Goal: Task Accomplishment & Management: Use online tool/utility

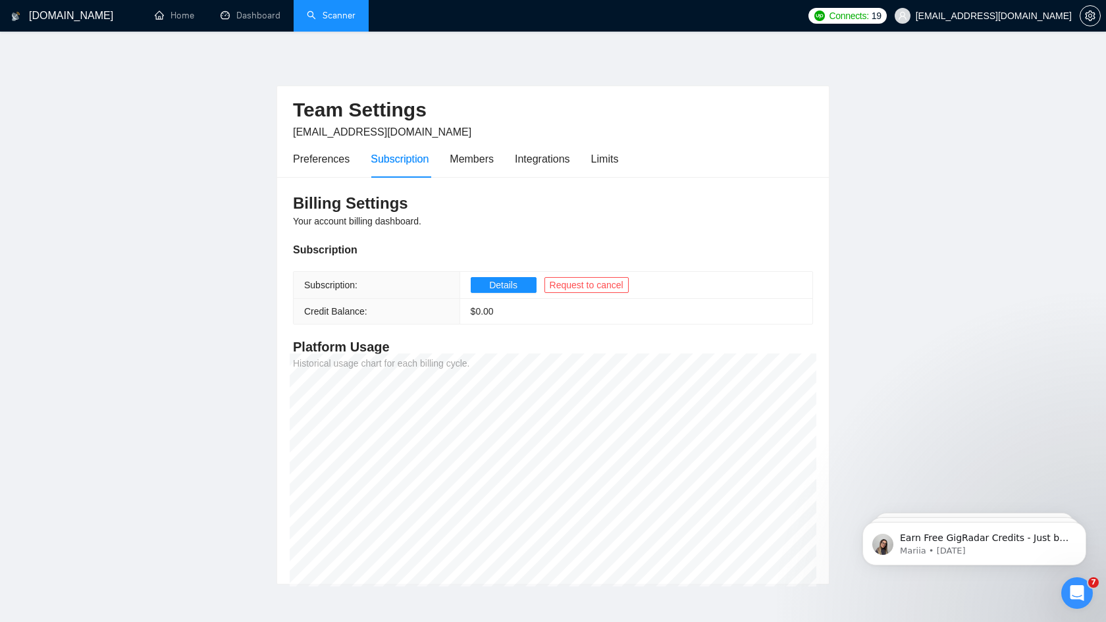
click at [320, 14] on link "Scanner" at bounding box center [331, 15] width 49 height 11
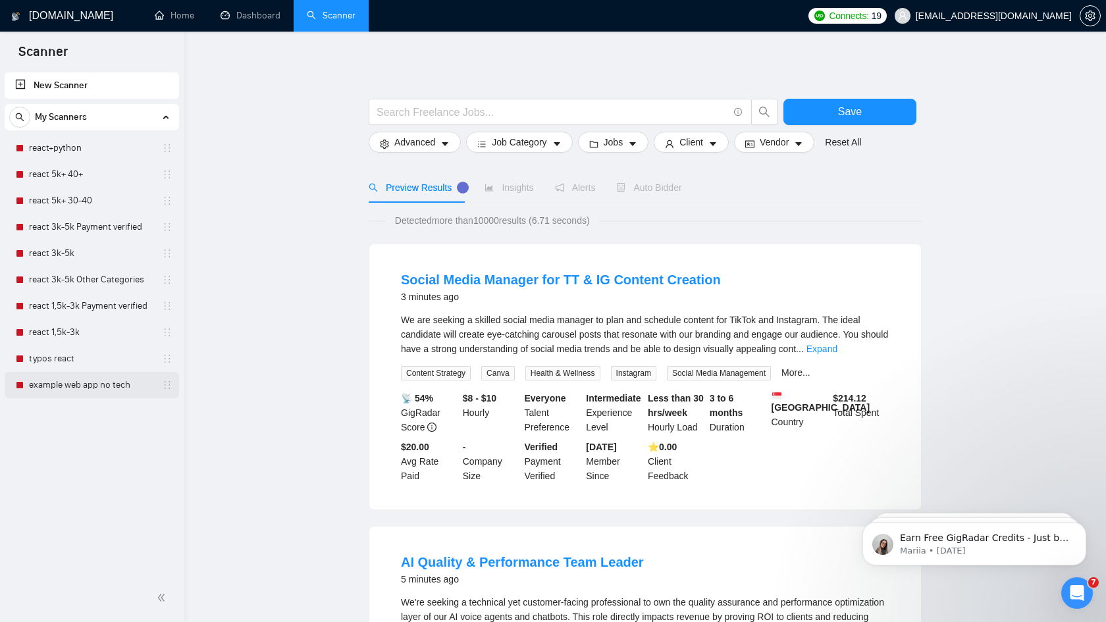
click at [99, 388] on link "example web app no tech" at bounding box center [91, 385] width 125 height 26
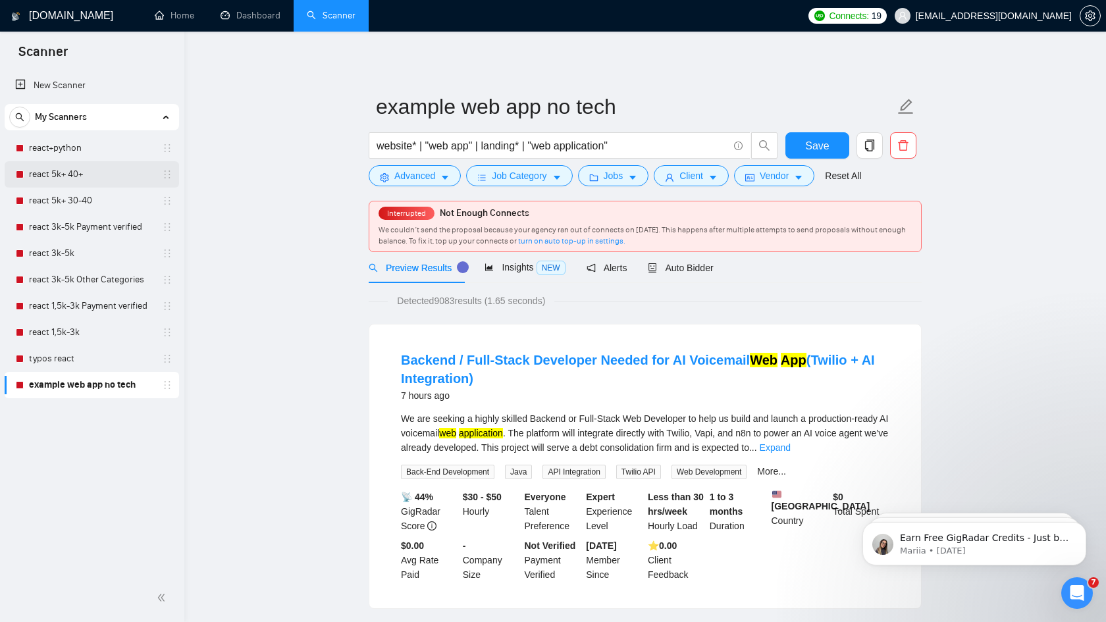
click at [83, 174] on link "react 5k+ 40+" at bounding box center [91, 174] width 125 height 26
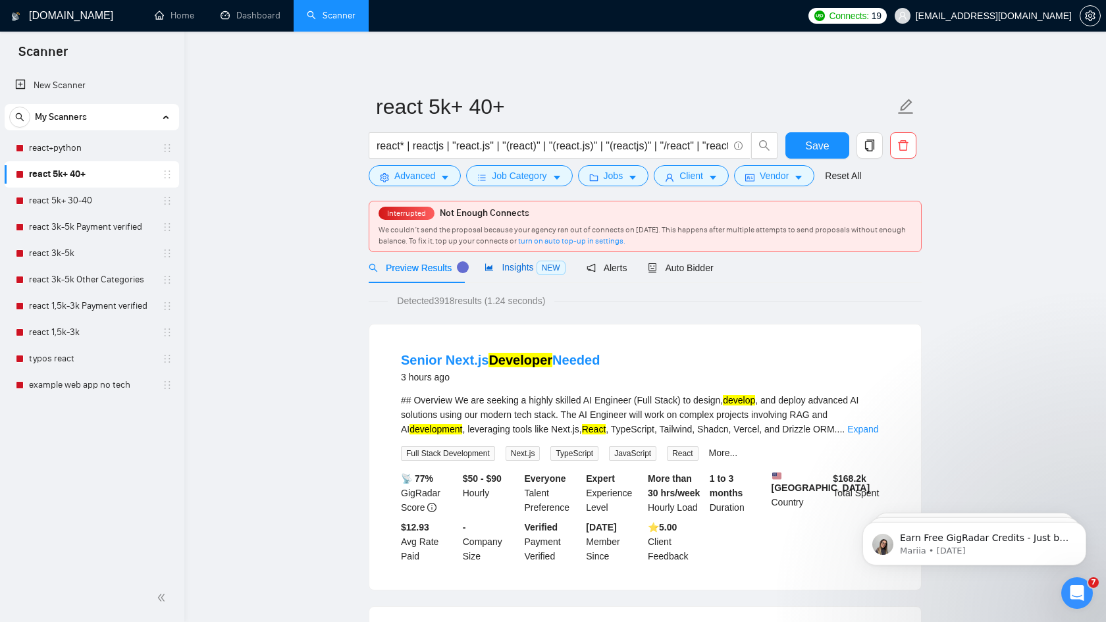
click at [524, 271] on span "Insights NEW" at bounding box center [524, 267] width 80 height 11
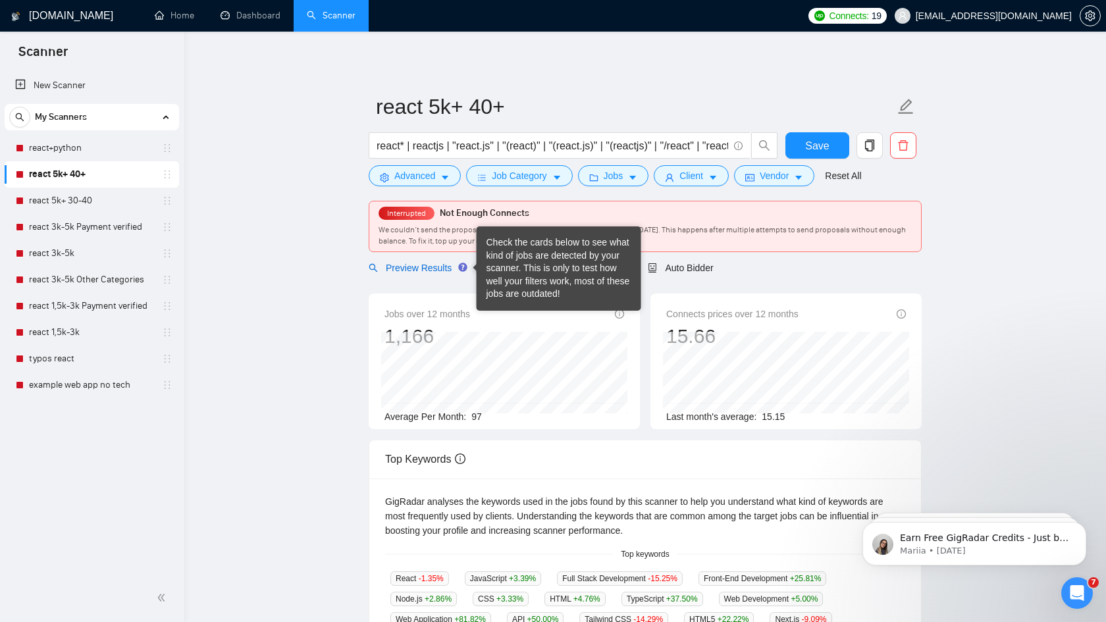
click at [419, 274] on div "Preview Results" at bounding box center [416, 268] width 95 height 14
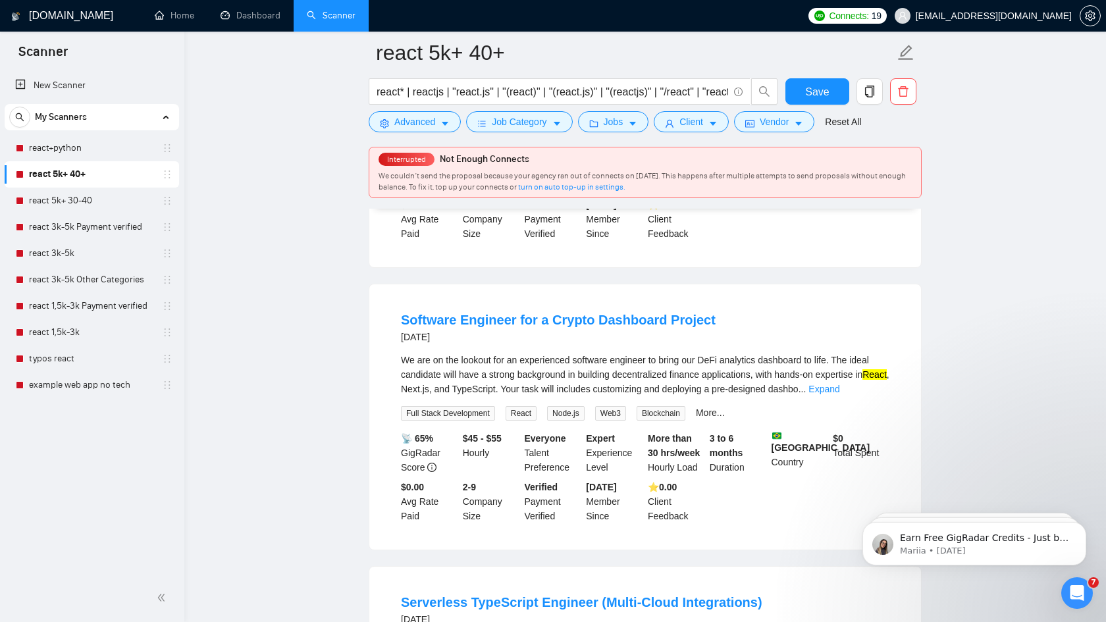
scroll to position [620, 0]
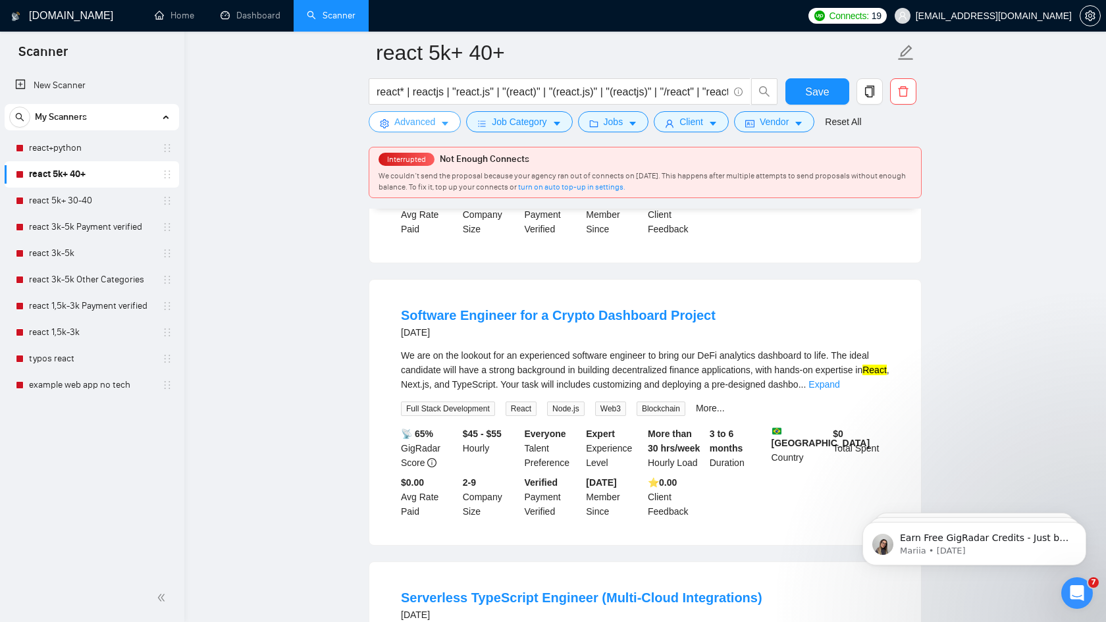
click at [429, 120] on span "Advanced" at bounding box center [414, 122] width 41 height 14
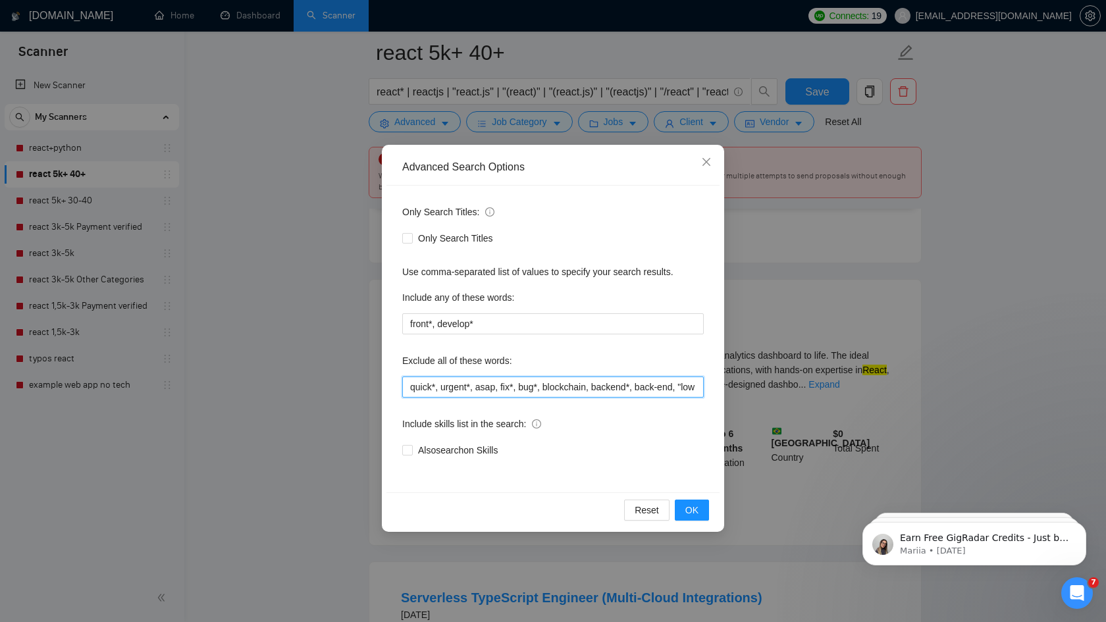
click at [423, 387] on input "quick*, urgent*, asap, fix*, bug*, blockchain, backend*, back-end, "low code", …" at bounding box center [552, 387] width 301 height 21
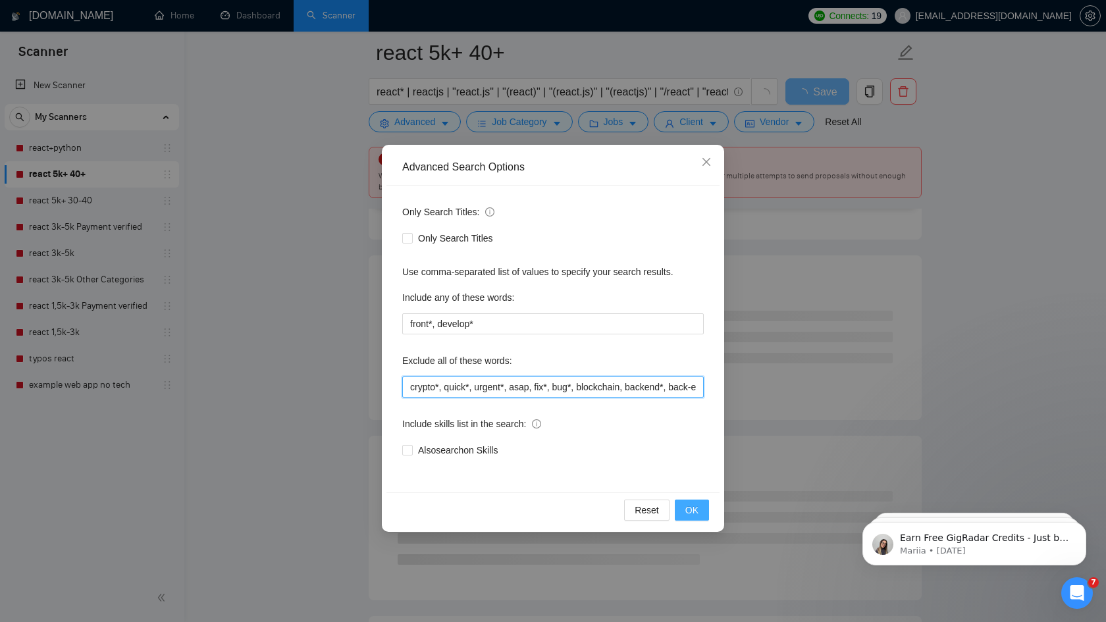
type input "crypto*, quick*, urgent*, asap, fix*, bug*, blockchain, backend*, back-end, "lo…"
click at [693, 511] on span "OK" at bounding box center [691, 510] width 13 height 14
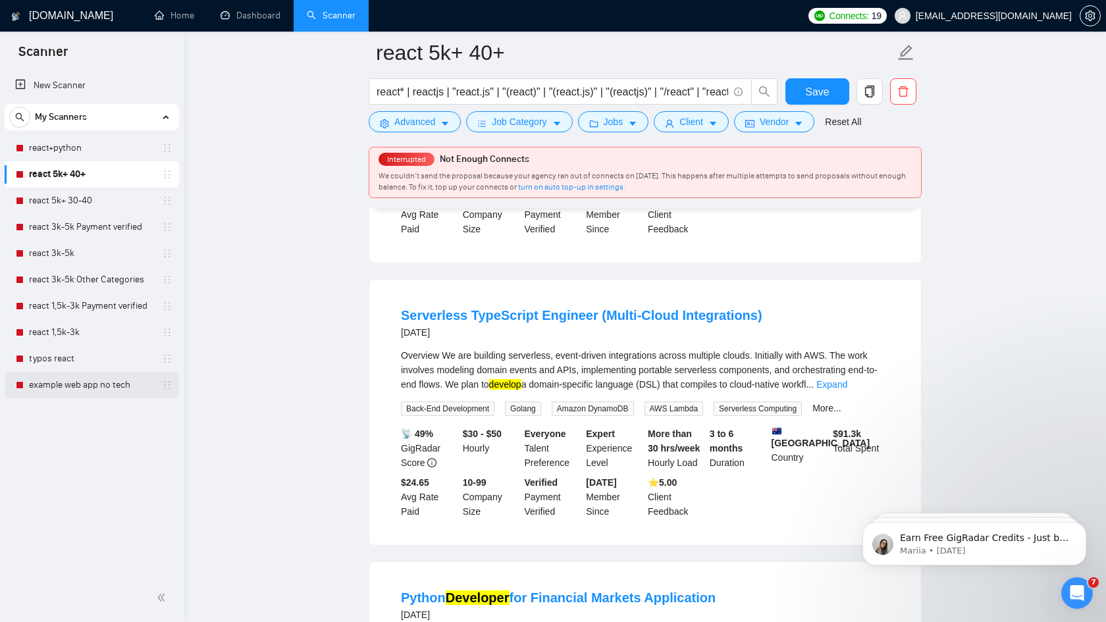
click at [70, 384] on link "example web app no tech" at bounding box center [91, 385] width 125 height 26
click at [817, 94] on span "Save" at bounding box center [817, 92] width 24 height 16
click at [79, 394] on link "example web app no tech" at bounding box center [91, 385] width 125 height 26
click at [84, 385] on link "example web app no tech" at bounding box center [91, 385] width 125 height 26
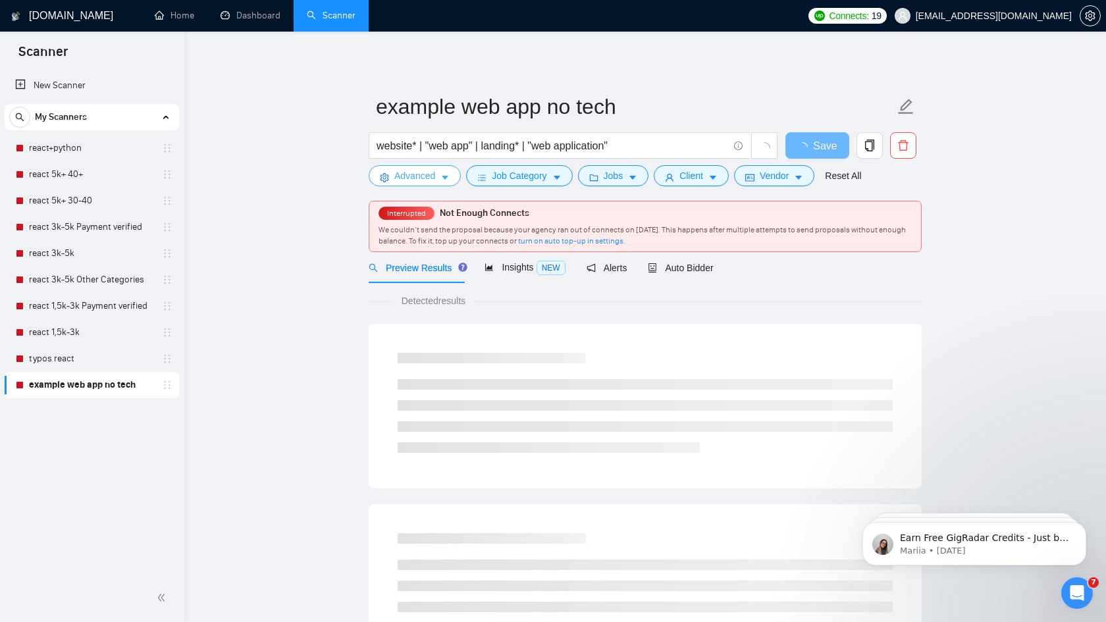
click at [444, 173] on icon "caret-down" at bounding box center [444, 177] width 9 height 9
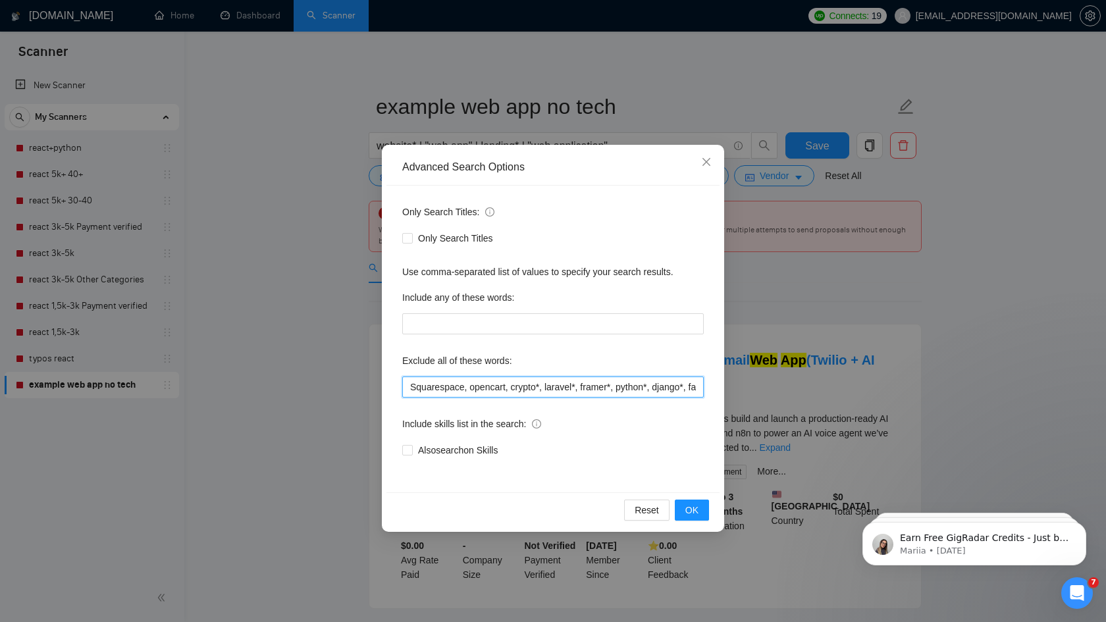
click at [691, 390] on input "Squarespace, opencart, crypto*, laravel*, framer*, python*, django*, fastapi, r…" at bounding box center [552, 387] width 301 height 21
click at [710, 162] on icon "close" at bounding box center [706, 162] width 11 height 11
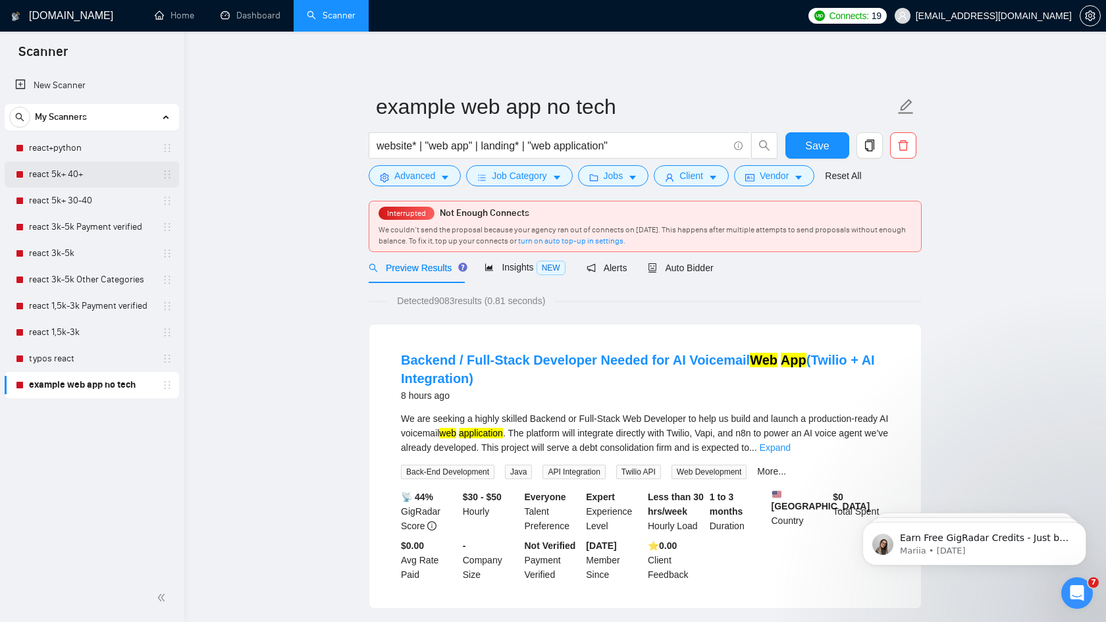
click at [89, 172] on link "react 5k+ 40+" at bounding box center [91, 174] width 125 height 26
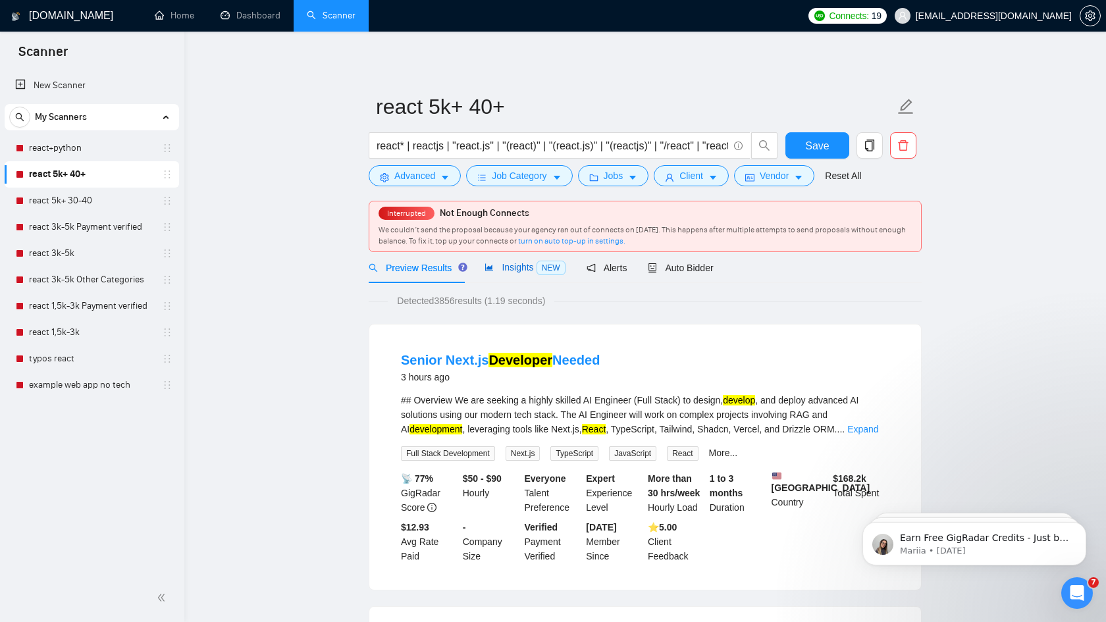
click at [525, 268] on span "Insights NEW" at bounding box center [524, 267] width 80 height 11
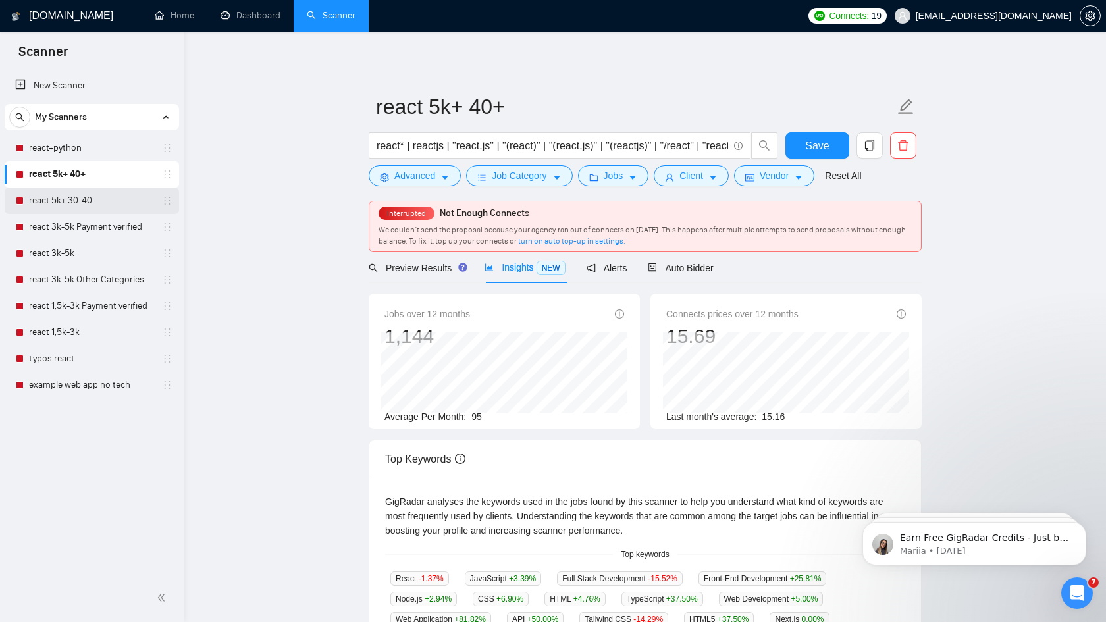
click at [80, 201] on link "react 5k+ 30-40" at bounding box center [91, 201] width 125 height 26
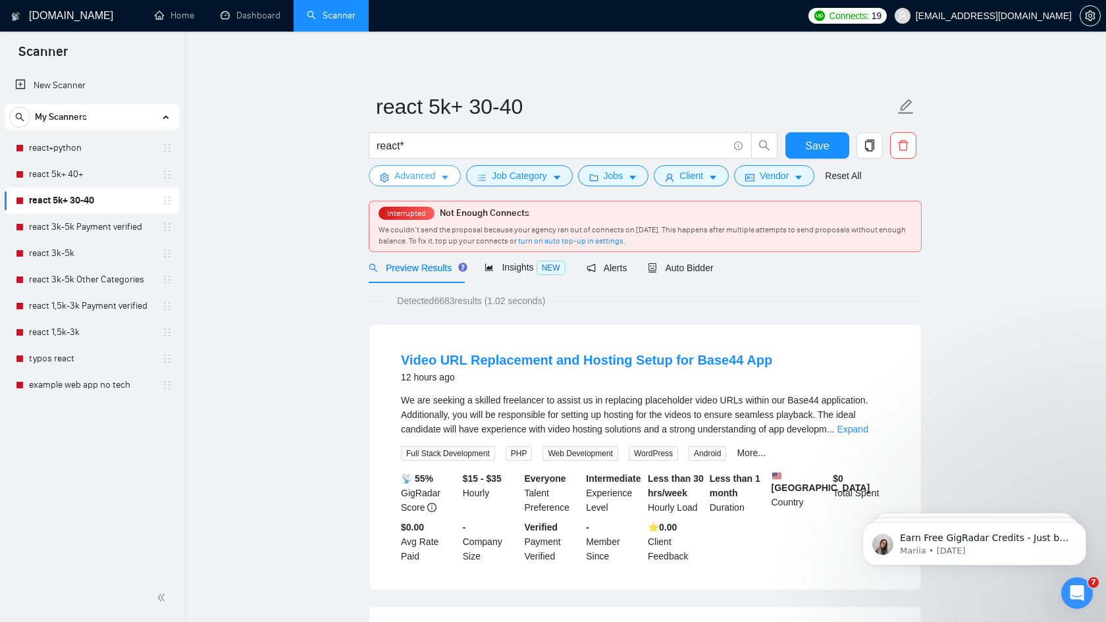
click at [424, 178] on span "Advanced" at bounding box center [414, 176] width 41 height 14
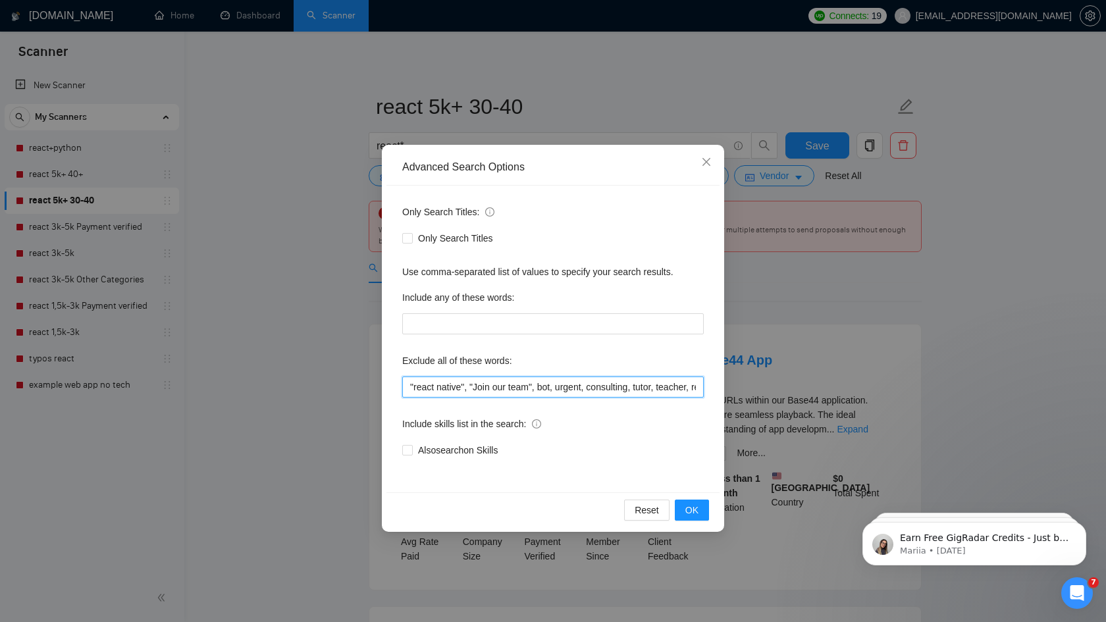
click at [442, 385] on input ""react native", "Join our team", bot, urgent, consulting, tutor, teacher, revie…" at bounding box center [552, 387] width 301 height 21
paste input "Squarespace, opencart, crypto*, laravel*, framer*, python*, django*"
type input "Squarespace, opencart, crypto*, laravel*, framer*, python*, django*, "react nat…"
click at [695, 510] on span "OK" at bounding box center [691, 510] width 13 height 14
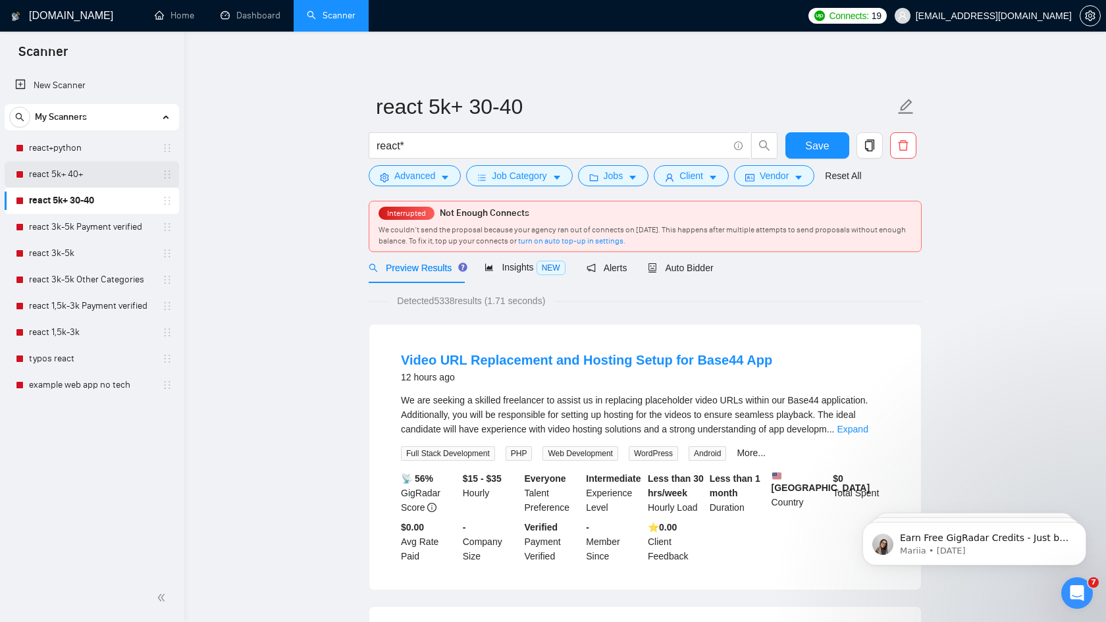
click at [78, 170] on link "react 5k+ 40+" at bounding box center [91, 174] width 125 height 26
click at [815, 152] on span "Save" at bounding box center [817, 146] width 24 height 16
click at [77, 172] on link "react 5k+ 40+" at bounding box center [91, 174] width 125 height 26
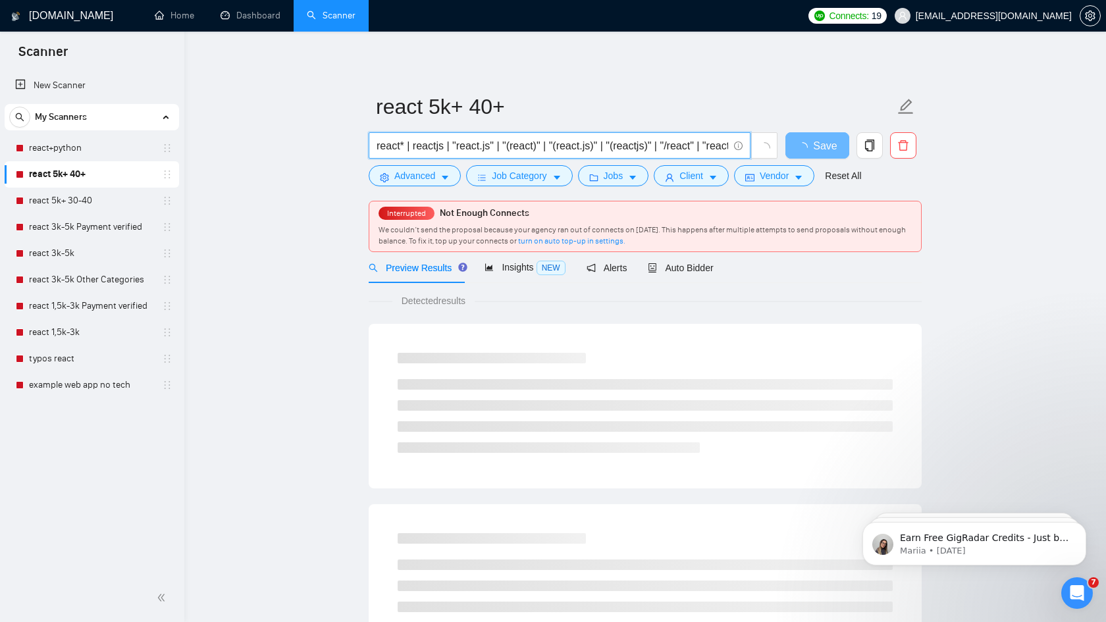
click at [476, 145] on input "react* | reactjs | "react.js" | "(react)" | "(react.js)" | "(reactjs)" | "/reac…" at bounding box center [553, 146] width 352 height 16
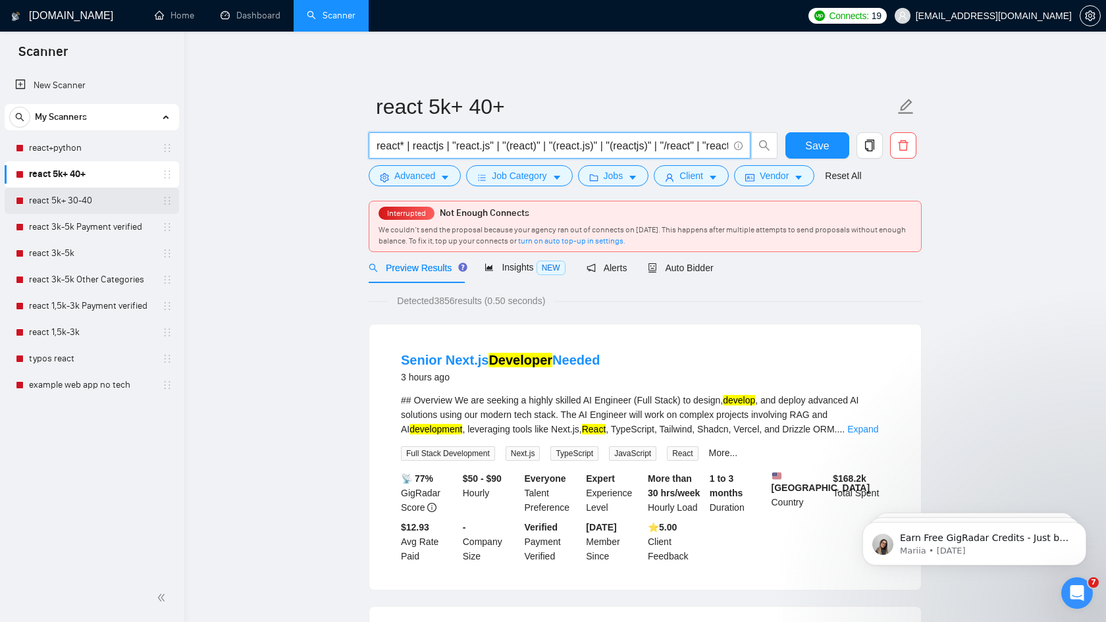
click at [88, 203] on link "react 5k+ 30-40" at bounding box center [91, 201] width 125 height 26
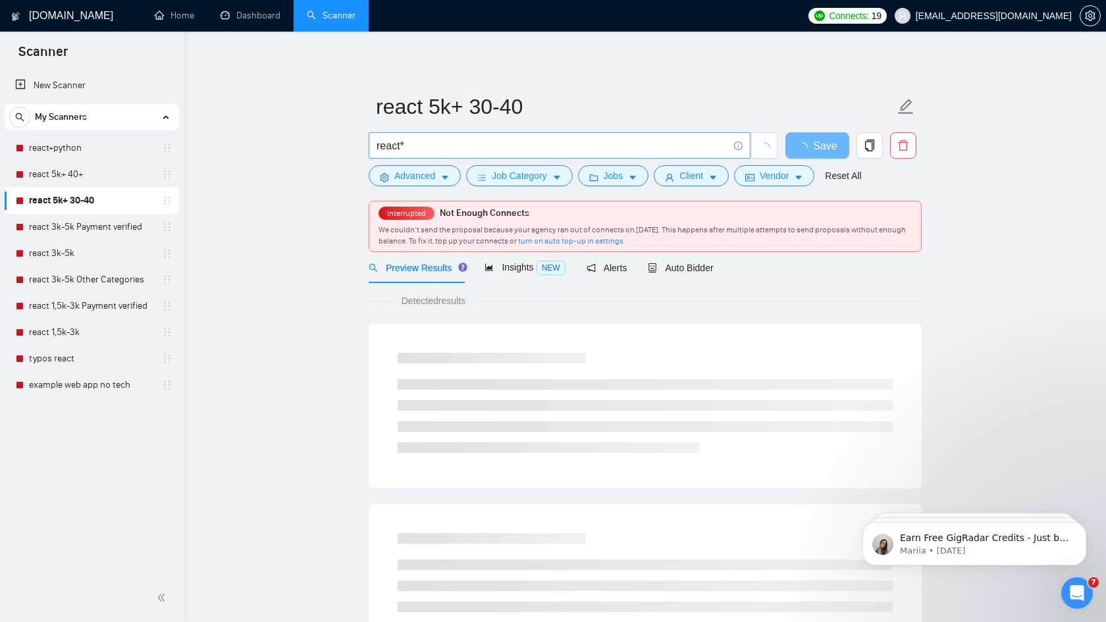
click at [428, 144] on input "react*" at bounding box center [553, 146] width 352 height 16
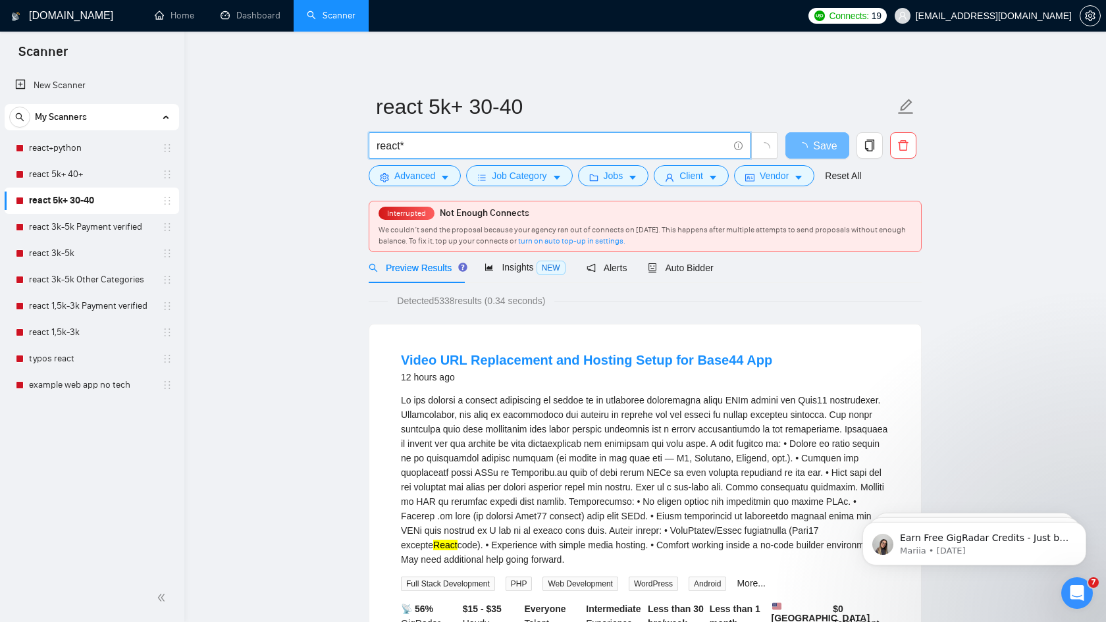
paste input "| reactjs | "react.js" | "(react)" | "(react.js)" | "(reactjs)" | "/react" | "r…"
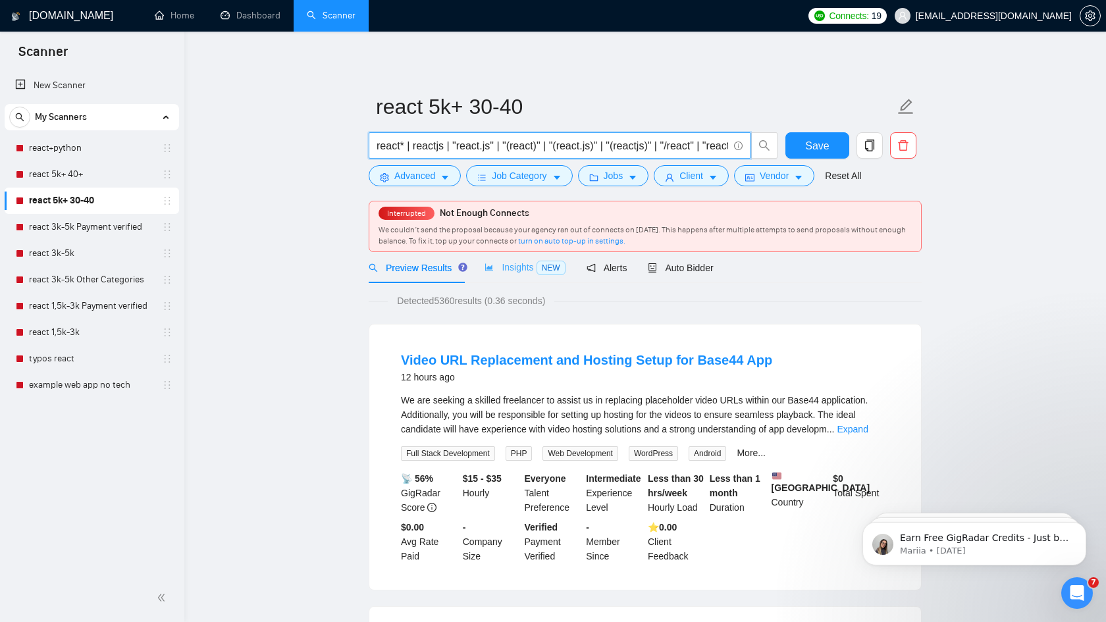
type input "react* | reactjs | "react.js" | "(react)" | "(react.js)" | "(reactjs)" | "/reac…"
click at [528, 270] on span "Insights NEW" at bounding box center [524, 267] width 80 height 11
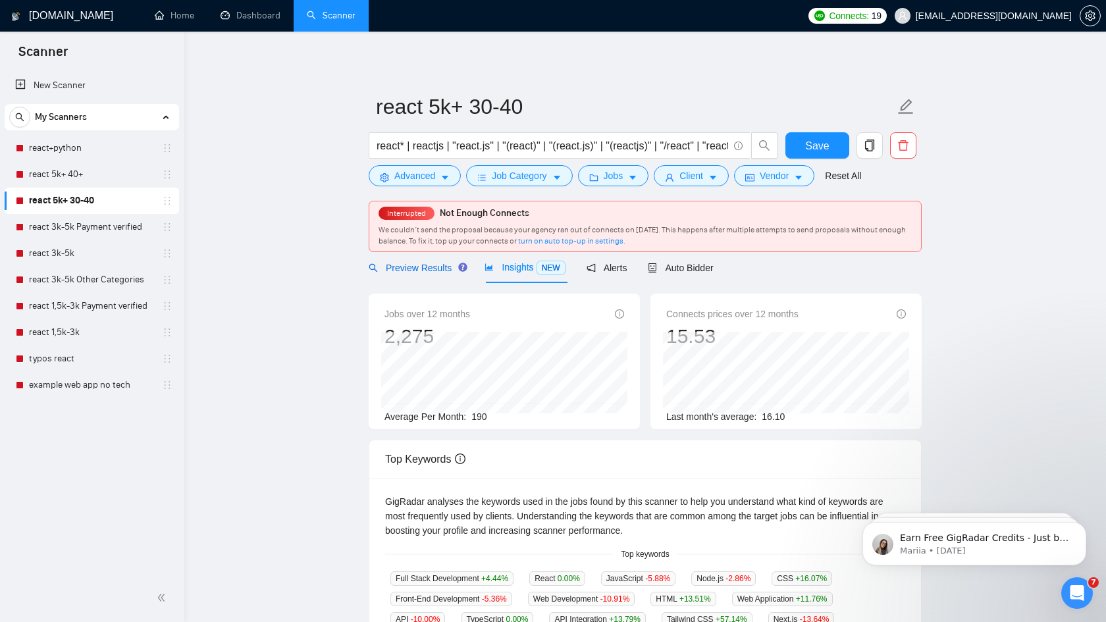
click at [411, 271] on span "Preview Results" at bounding box center [416, 268] width 95 height 11
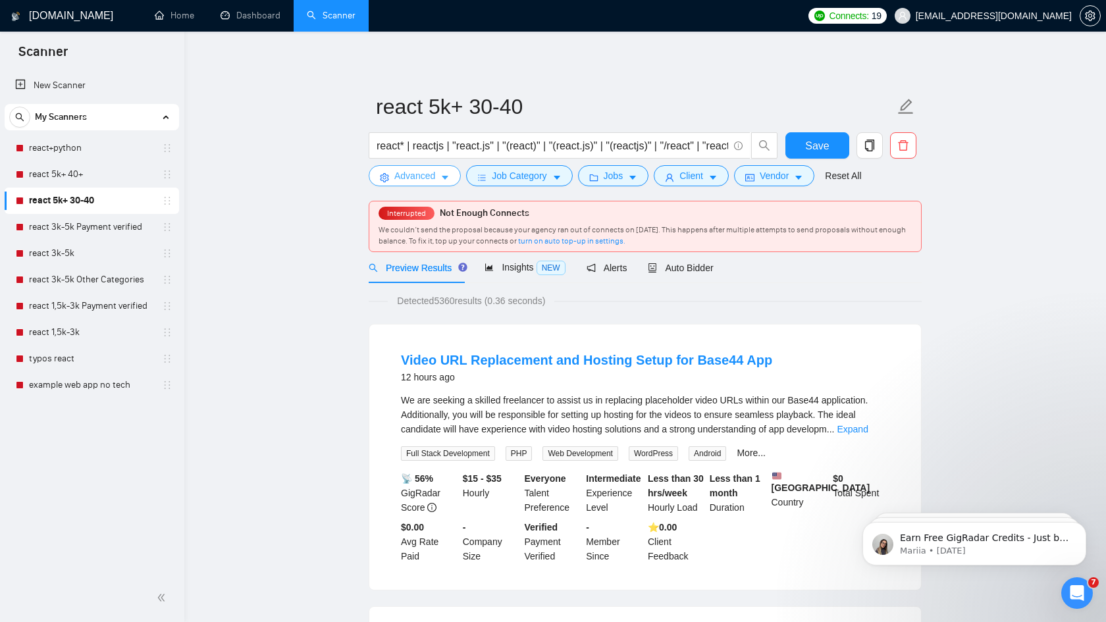
click at [424, 176] on span "Advanced" at bounding box center [414, 176] width 41 height 14
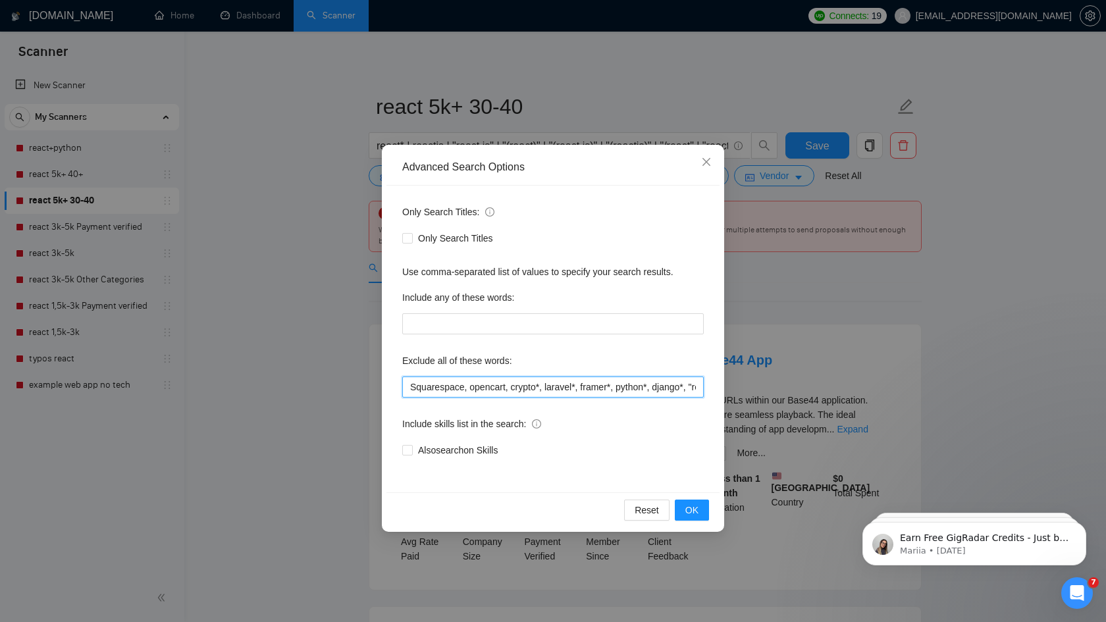
click at [410, 386] on input "Squarespace, opencart, crypto*, laravel*, framer*, python*, django*, "react nat…" at bounding box center [552, 387] width 301 height 21
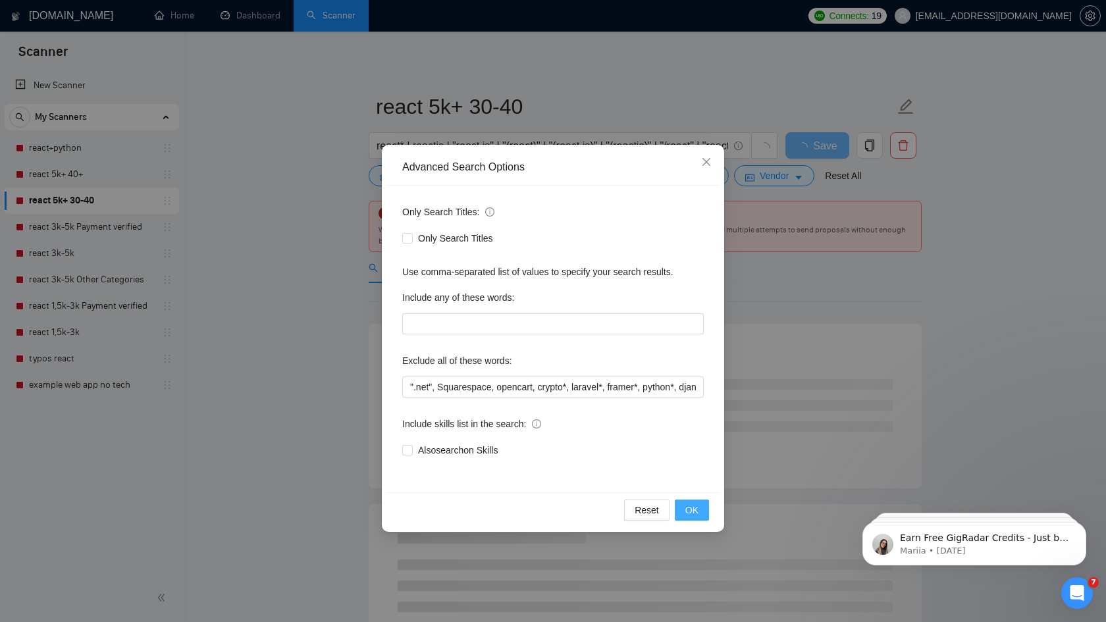
click at [690, 509] on span "OK" at bounding box center [691, 510] width 13 height 14
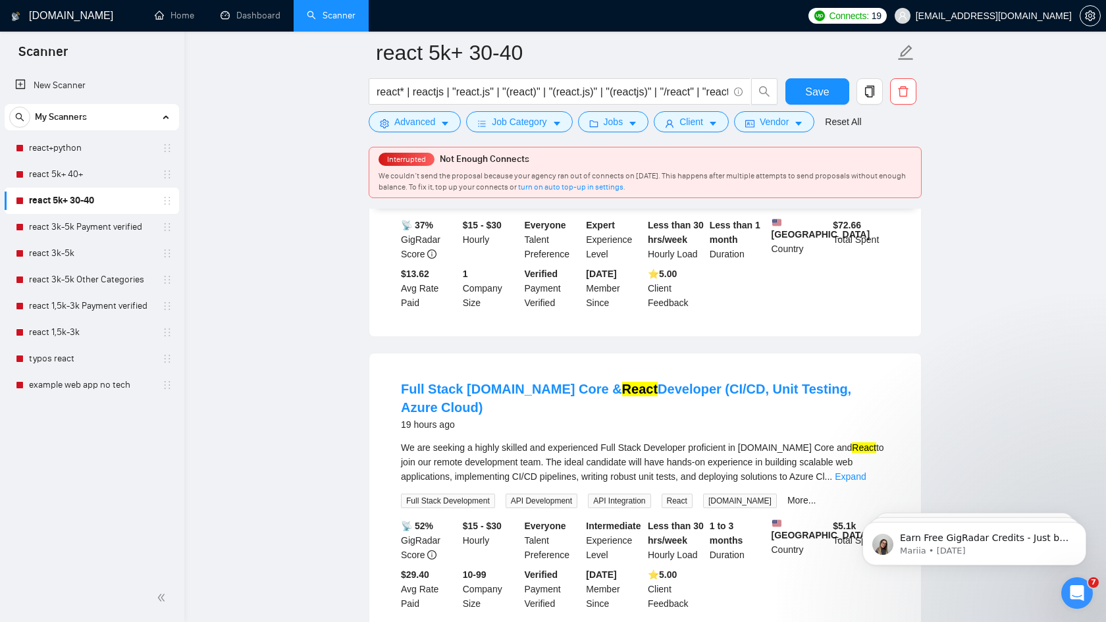
scroll to position [547, 0]
drag, startPoint x: 788, startPoint y: 447, endPoint x: 765, endPoint y: 448, distance: 23.0
click at [765, 448] on div "We are seeking a highly skilled and experienced Full Stack Developer proficient…" at bounding box center [645, 461] width 488 height 43
copy div ".NET"
click at [415, 126] on span "Advanced" at bounding box center [414, 122] width 41 height 14
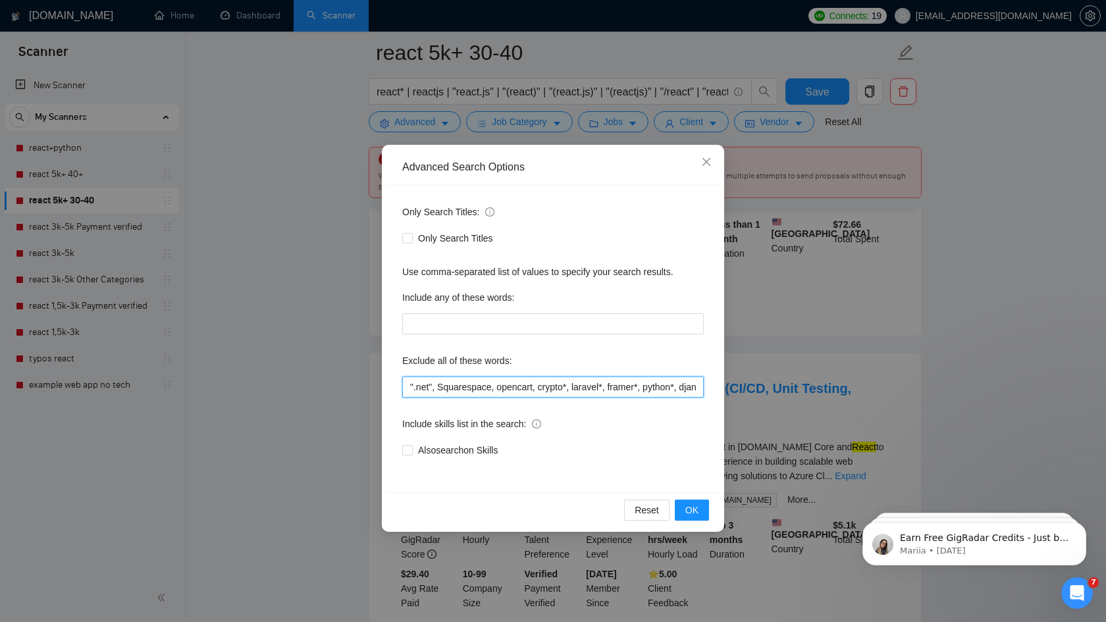
click at [432, 385] on input "".net", Squarespace, opencart, crypto*, laravel*, framer*, python*, django*, "r…" at bounding box center [552, 387] width 301 height 21
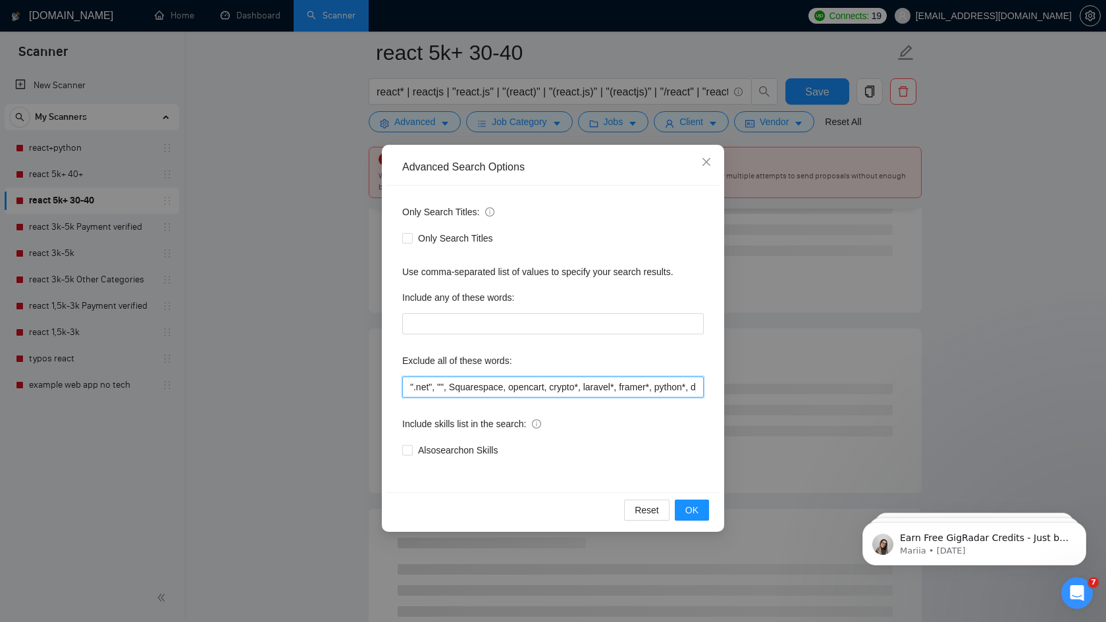
paste input ".NET"
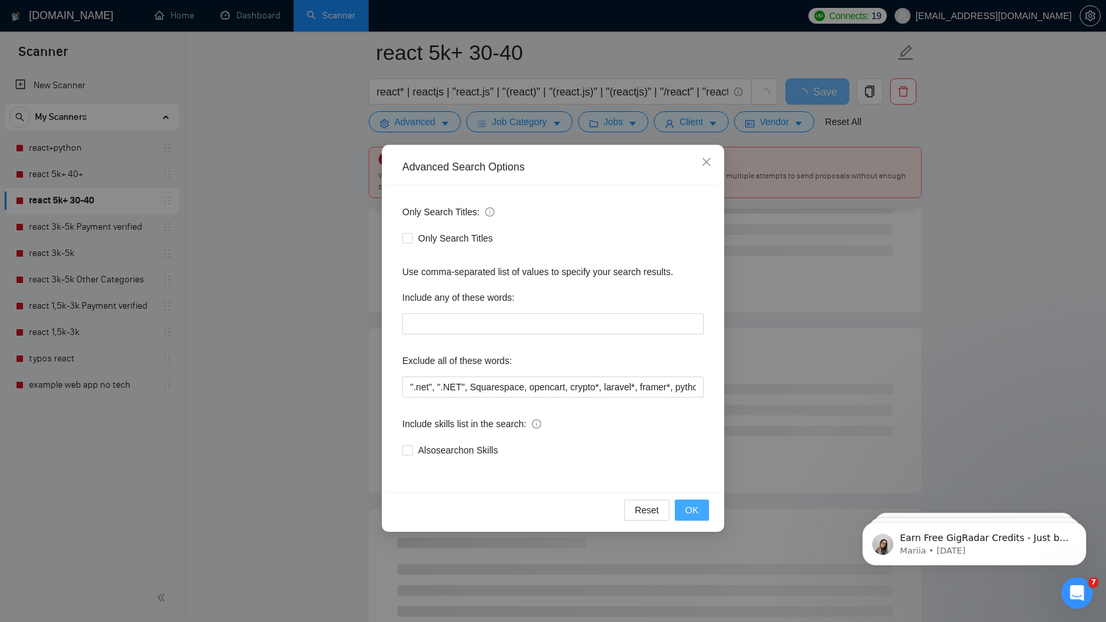
click at [693, 508] on span "OK" at bounding box center [691, 510] width 13 height 14
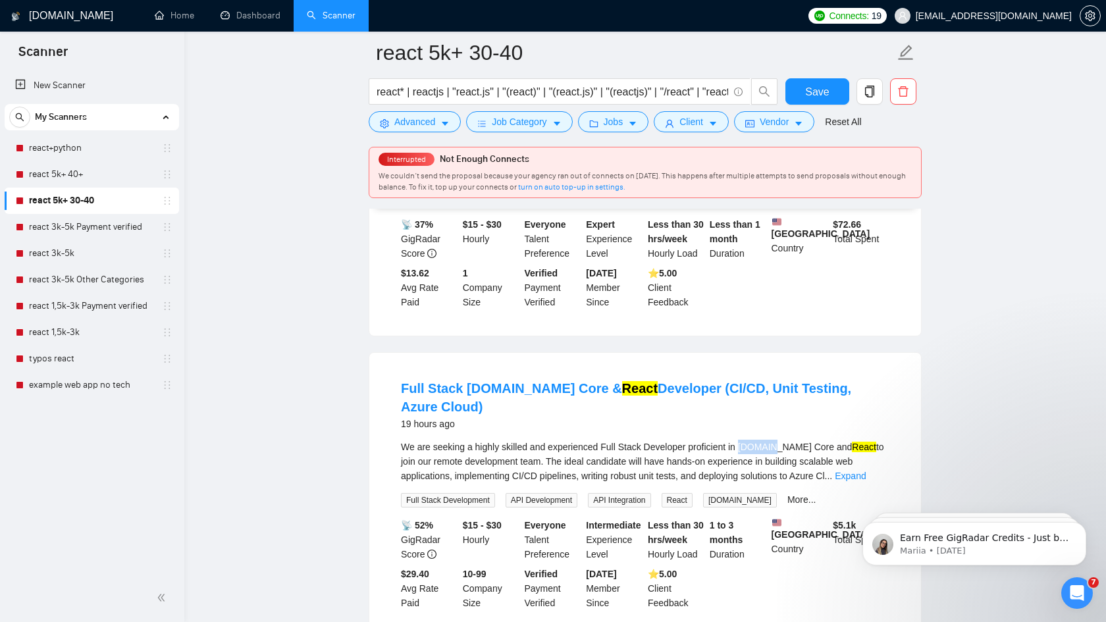
drag, startPoint x: 749, startPoint y: 446, endPoint x: 785, endPoint y: 446, distance: 35.5
click at [785, 446] on div "We are seeking a highly skilled and experienced Full Stack Developer proficient…" at bounding box center [645, 461] width 488 height 43
copy div "[DOMAIN_NAME]"
click at [434, 129] on span "Advanced" at bounding box center [414, 122] width 41 height 14
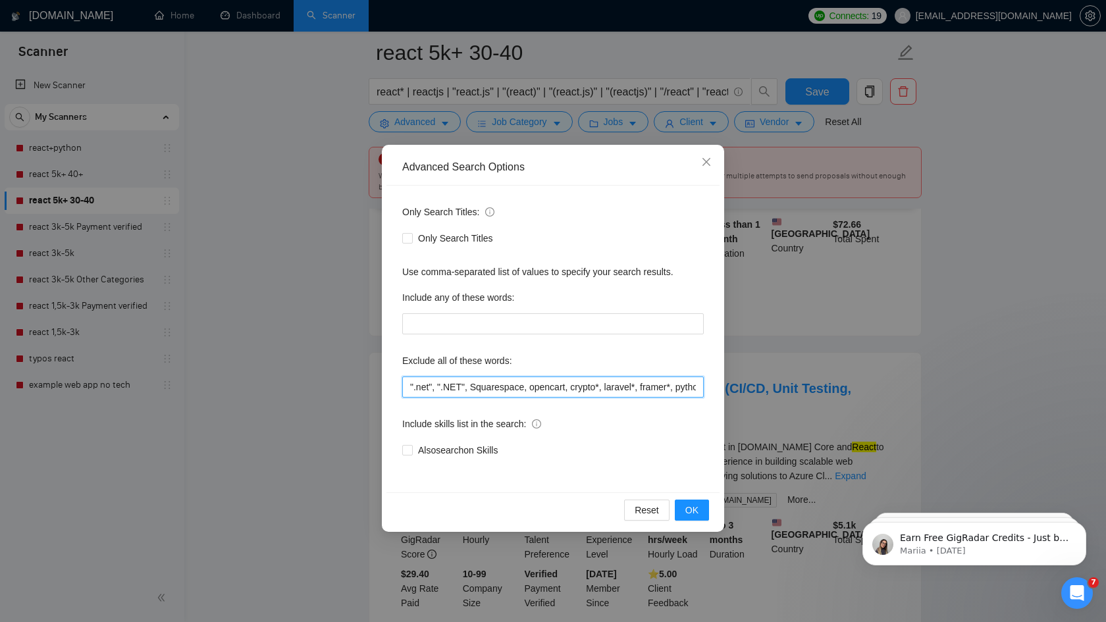
click at [461, 389] on input "".net", ".NET", Squarespace, opencart, crypto*, laravel*, framer*, python*, dja…" at bounding box center [552, 387] width 301 height 21
paste input "[DOMAIN_NAME]"
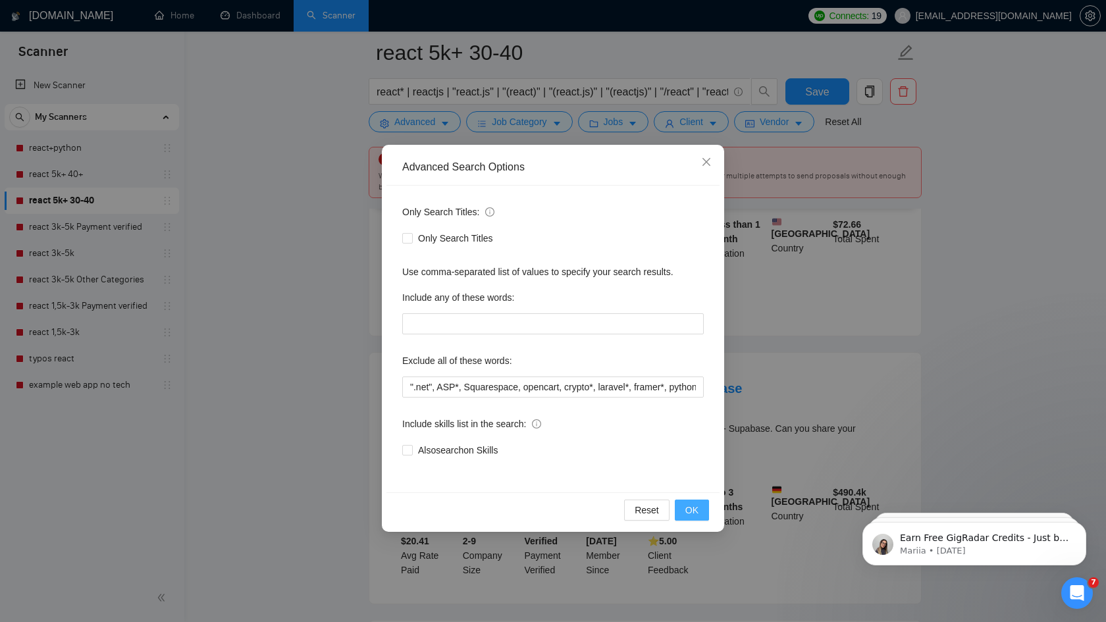
click at [695, 506] on span "OK" at bounding box center [691, 510] width 13 height 14
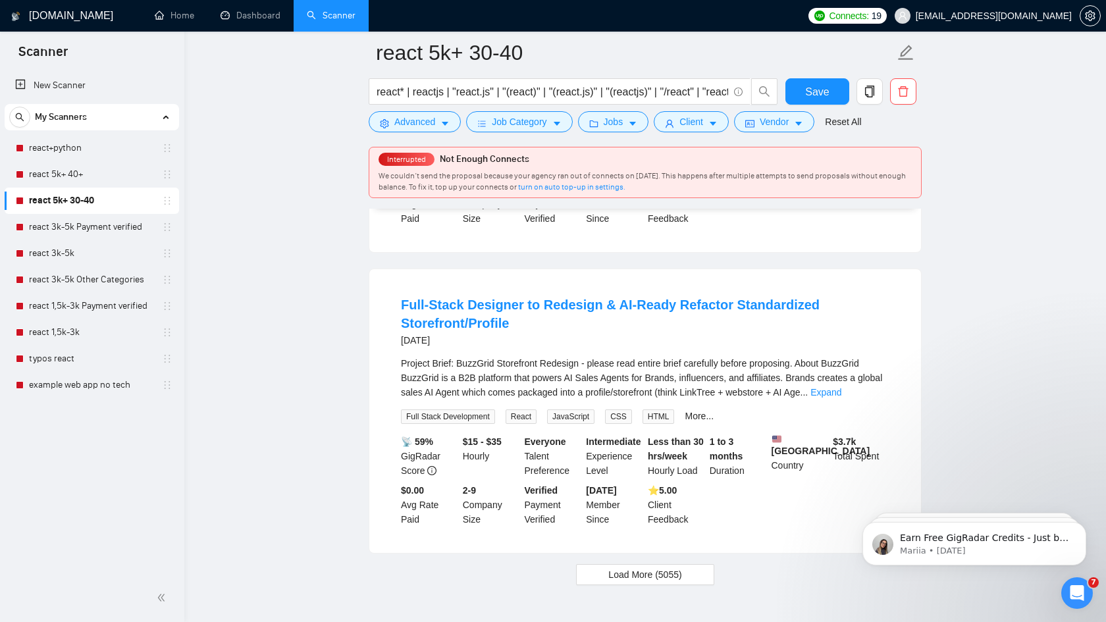
scroll to position [2675, 0]
click at [841, 396] on link "Expand" at bounding box center [825, 391] width 31 height 11
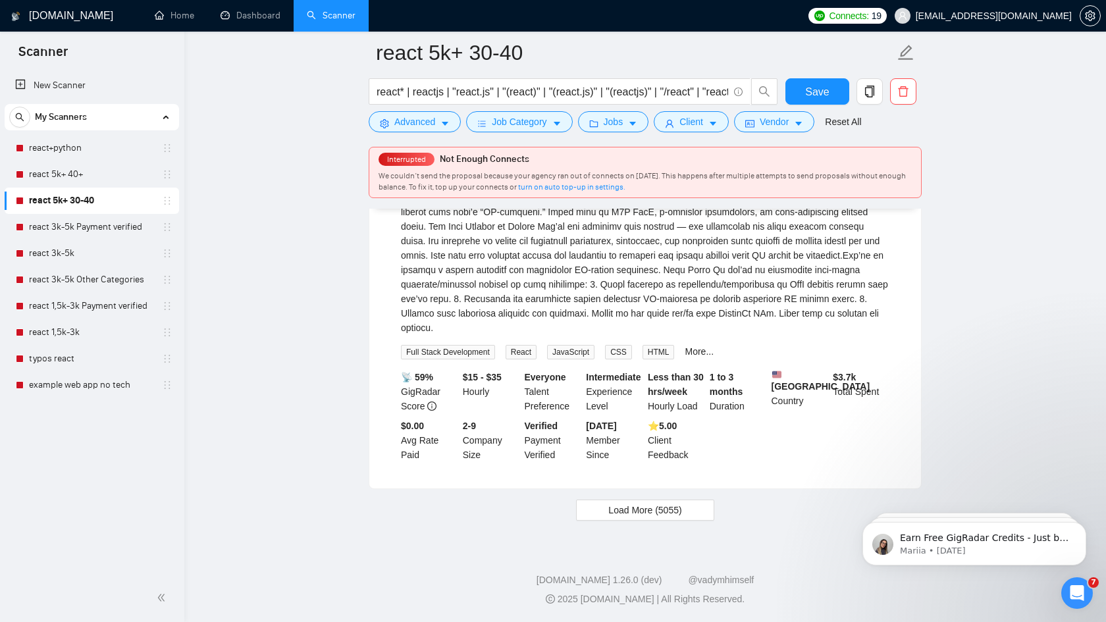
scroll to position [3493, 0]
click at [666, 515] on span "Load More (5055)" at bounding box center [644, 510] width 73 height 14
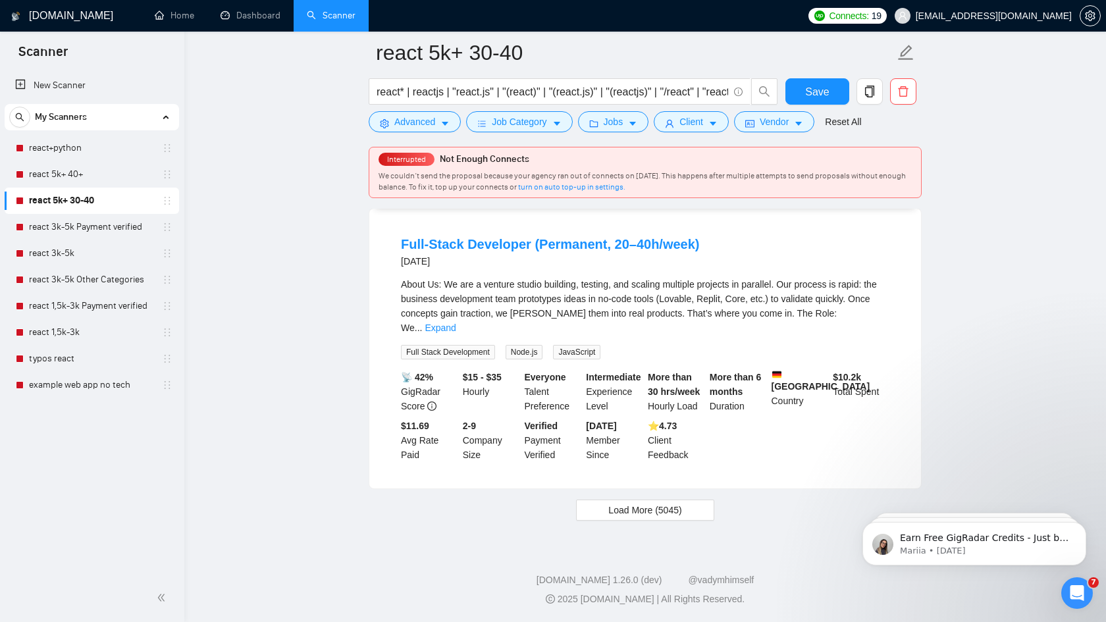
scroll to position [6360, 0]
click at [637, 513] on span "Load More (5045)" at bounding box center [644, 510] width 73 height 14
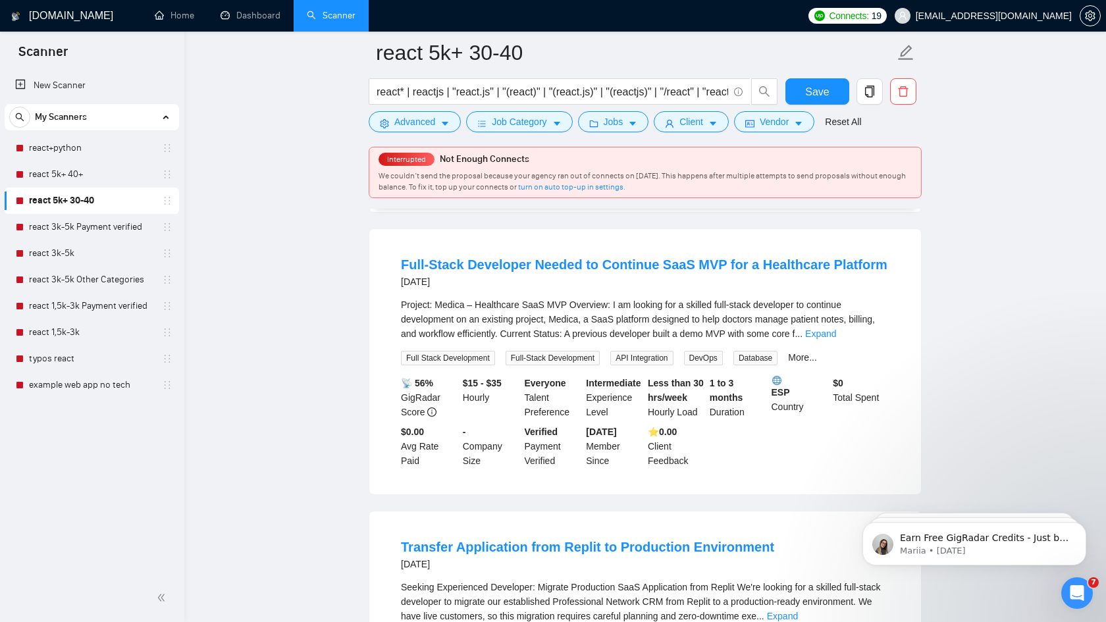
scroll to position [6597, 0]
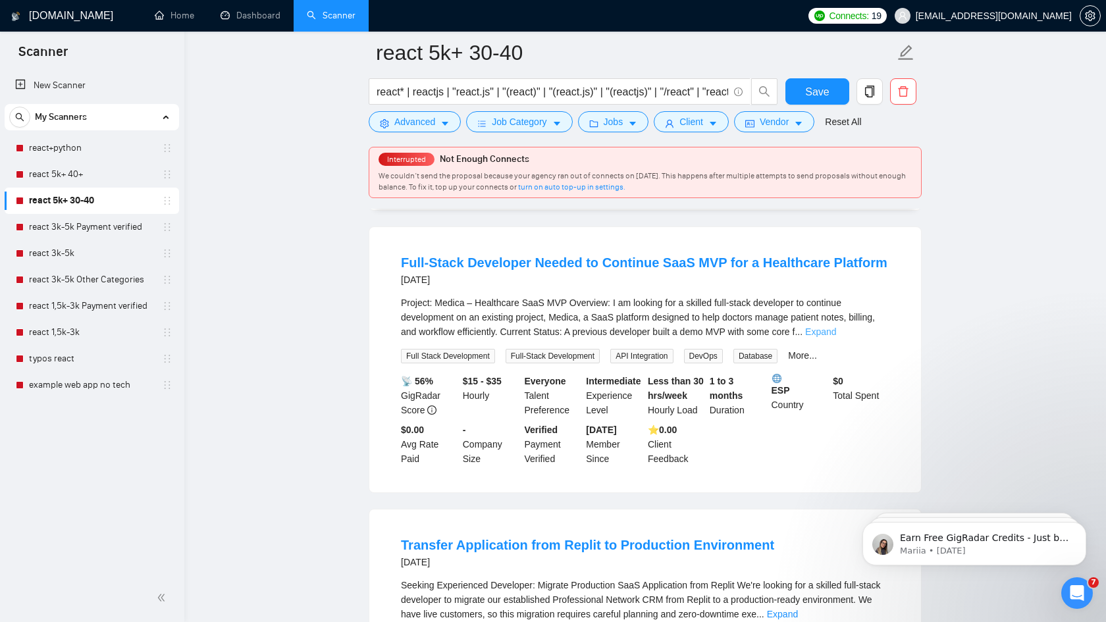
click at [836, 337] on link "Expand" at bounding box center [820, 332] width 31 height 11
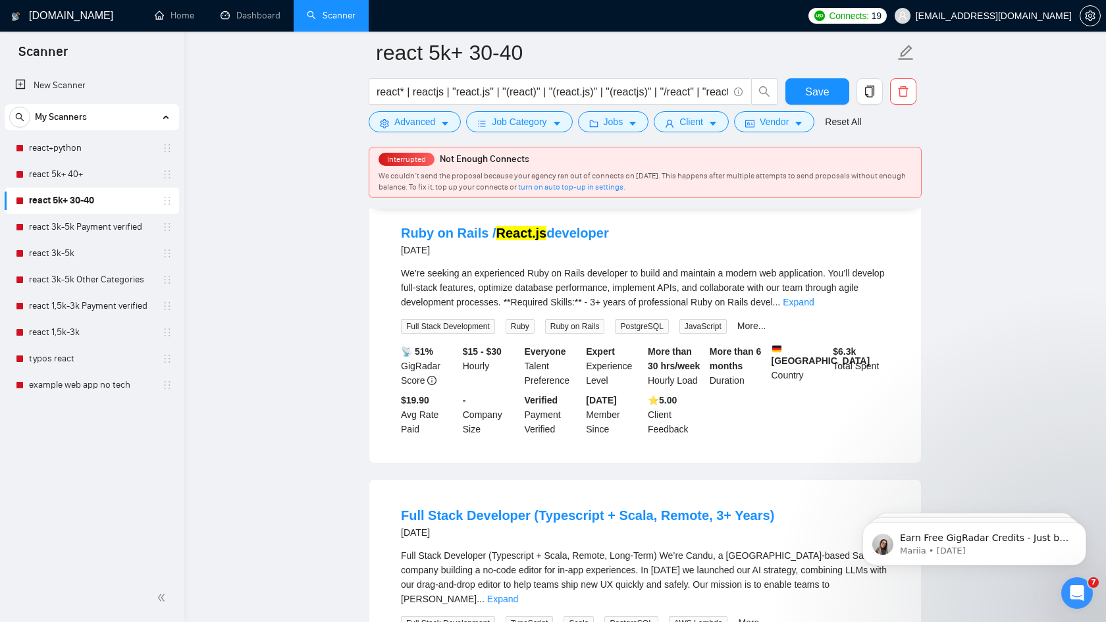
scroll to position [7889, 0]
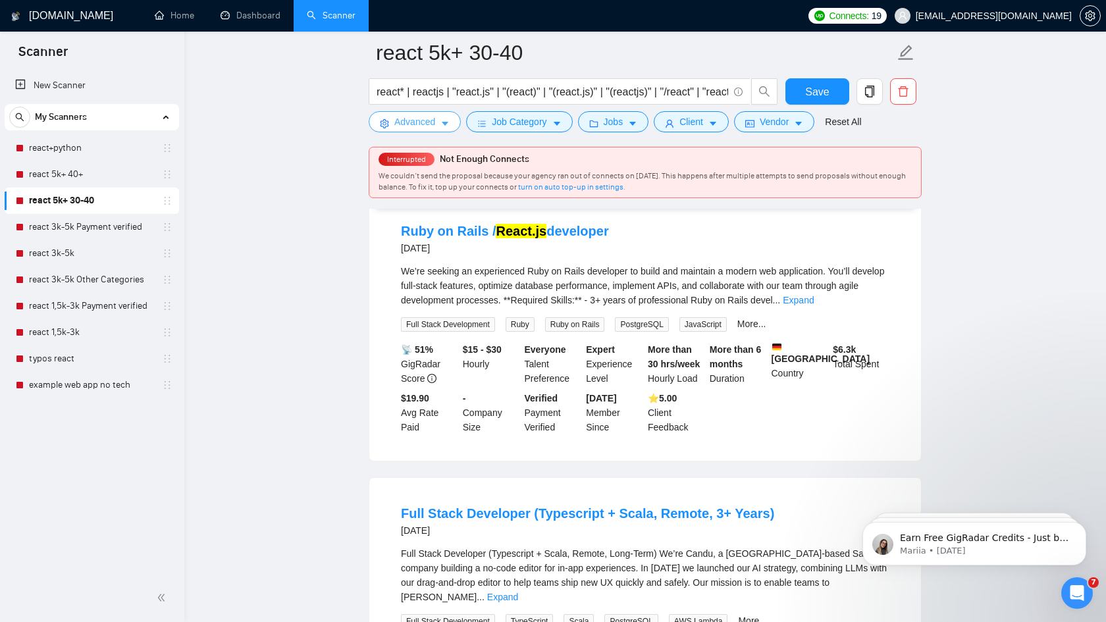
click at [425, 126] on span "Advanced" at bounding box center [414, 122] width 41 height 14
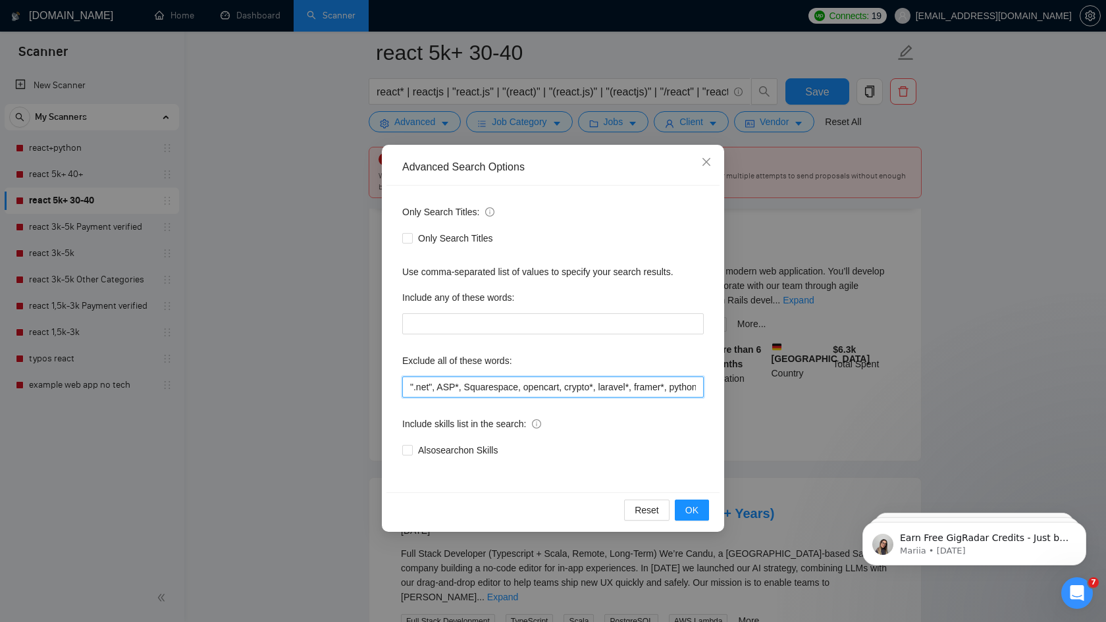
click at [458, 388] on input "".net", ASP*, Squarespace, opencart, crypto*, laravel*, framer*, python*, djang…" at bounding box center [552, 387] width 301 height 21
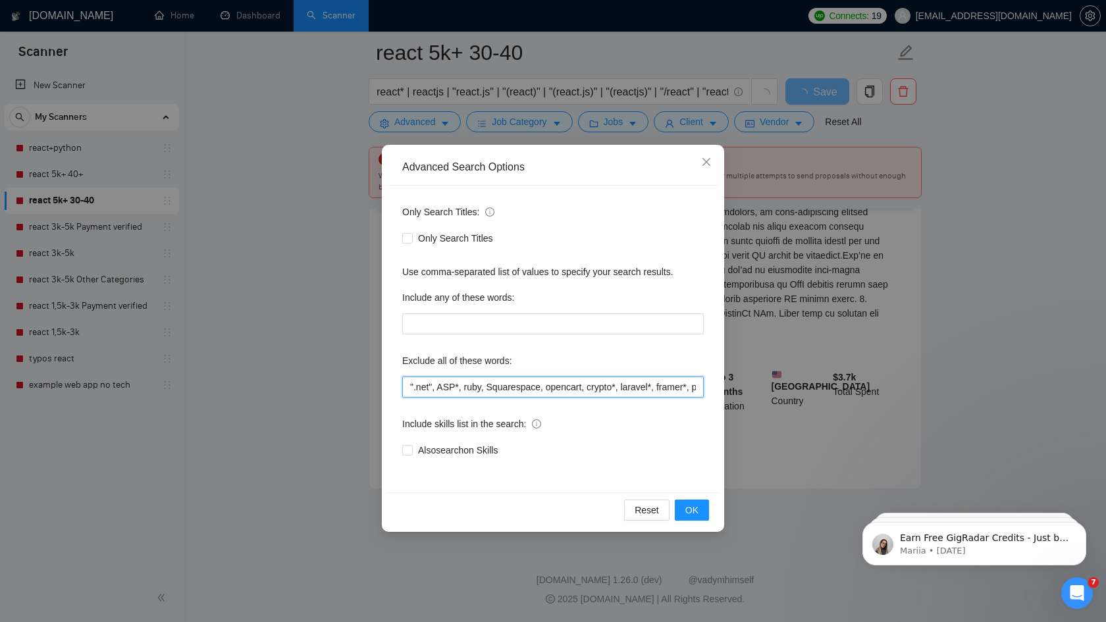
scroll to position [2784, 0]
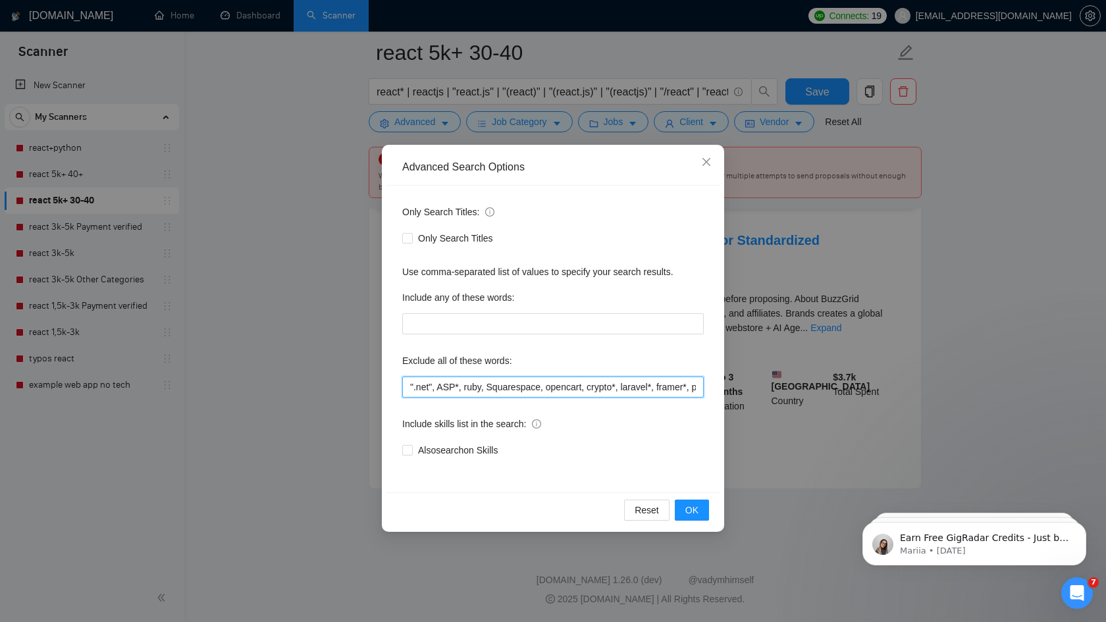
click at [616, 387] on input "".net", ASP*, ruby, Squarespace, opencart, crypto*, laravel*, framer*, python*,…" at bounding box center [552, 387] width 301 height 21
click at [483, 389] on input "".net", ASP*, ruby, Squarespace, opencart, crypto*, laravel*, framer*, python*,…" at bounding box center [552, 387] width 301 height 21
type input "".net", ASP*, ruby*, Squarespace, opencart, crypto*, laravel*, framer*, python*…"
click at [693, 506] on span "OK" at bounding box center [691, 510] width 13 height 14
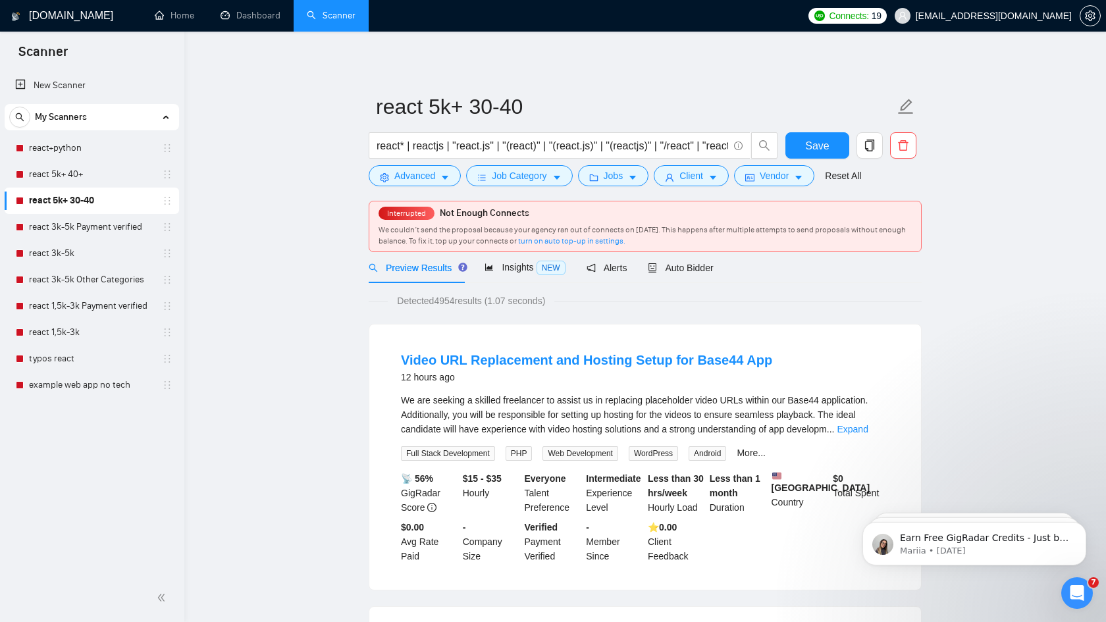
scroll to position [0, 0]
click at [506, 266] on span "Insights NEW" at bounding box center [524, 267] width 80 height 11
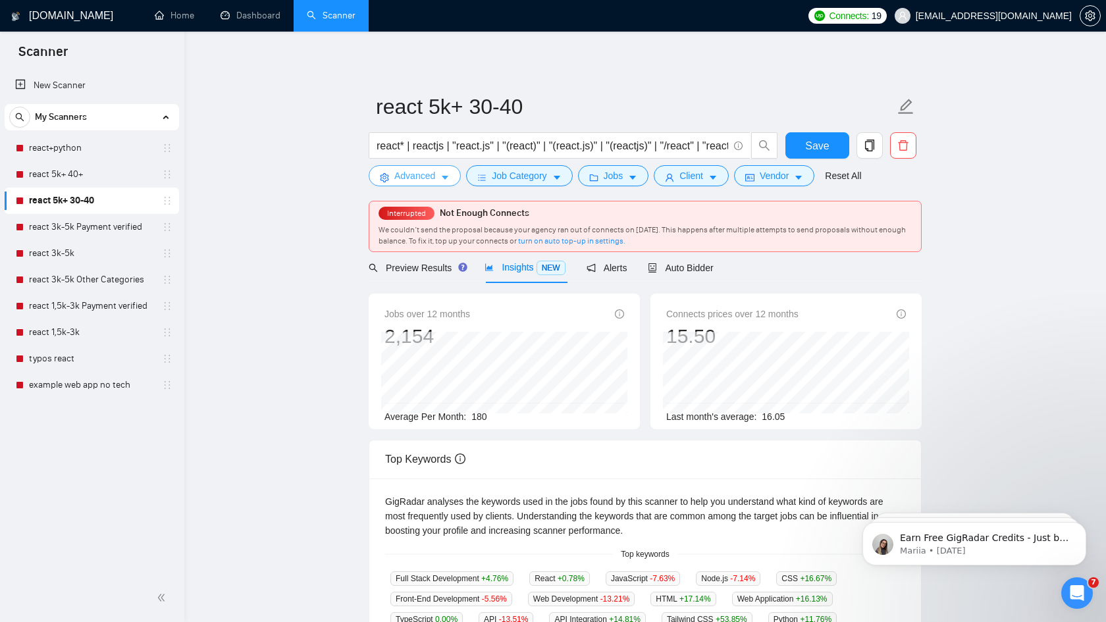
click at [418, 170] on span "Advanced" at bounding box center [414, 176] width 41 height 14
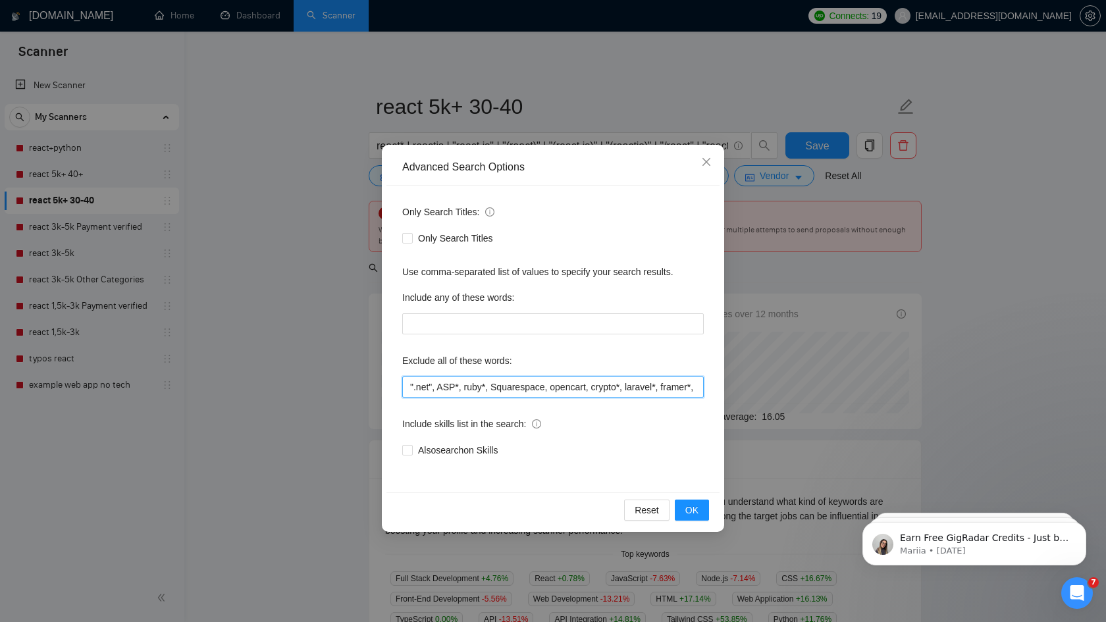
click at [550, 386] on input "".net", ASP*, ruby*, Squarespace, opencart, crypto*, laravel*, framer*, python*…" at bounding box center [552, 387] width 301 height 21
click at [691, 511] on span "OK" at bounding box center [691, 510] width 13 height 14
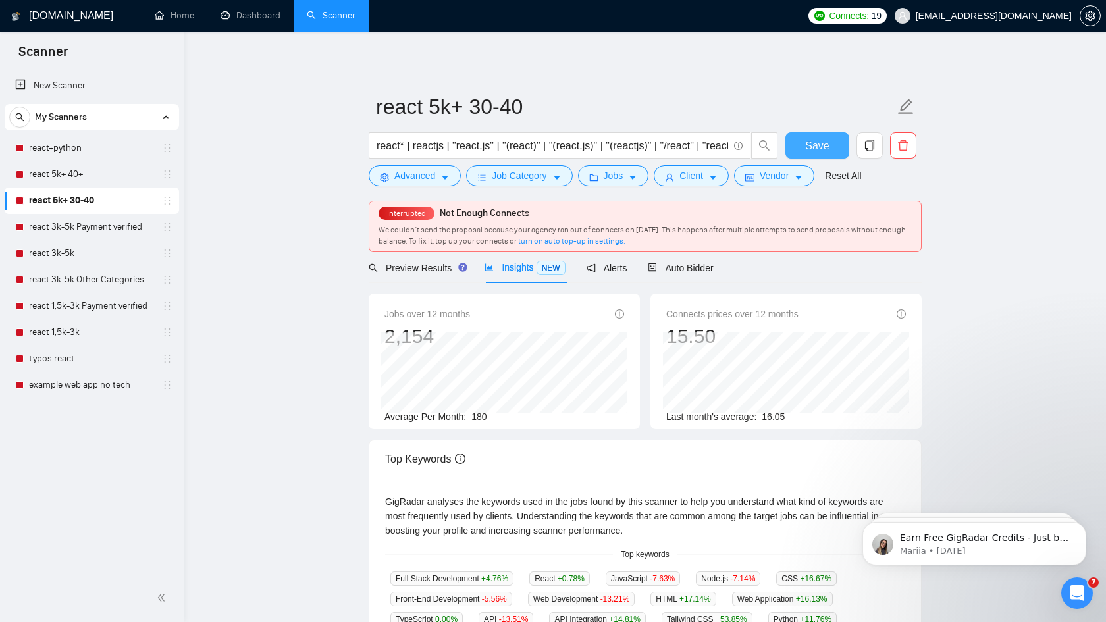
click at [808, 145] on span "Save" at bounding box center [817, 146] width 24 height 16
click at [61, 175] on link "react 5k+ 40+" at bounding box center [91, 174] width 125 height 26
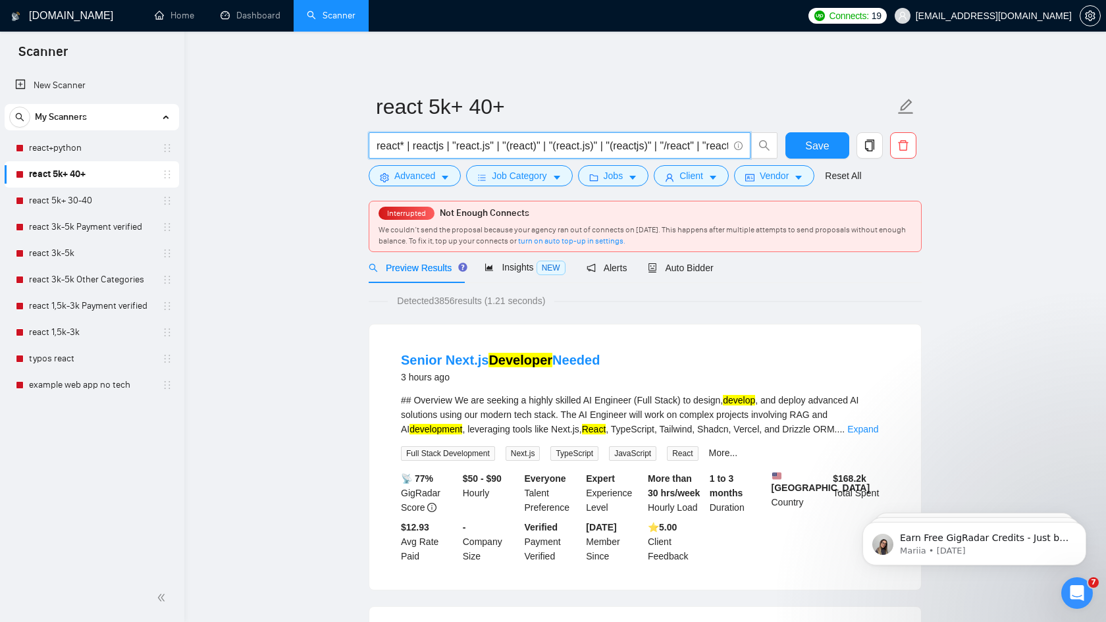
click at [444, 148] on input "react* | reactjs | "react.js" | "(react)" | "(react.js)" | "(reactjs)" | "/reac…" at bounding box center [553, 146] width 352 height 16
click at [101, 226] on link "react 3k-5k Payment verified" at bounding box center [91, 227] width 125 height 26
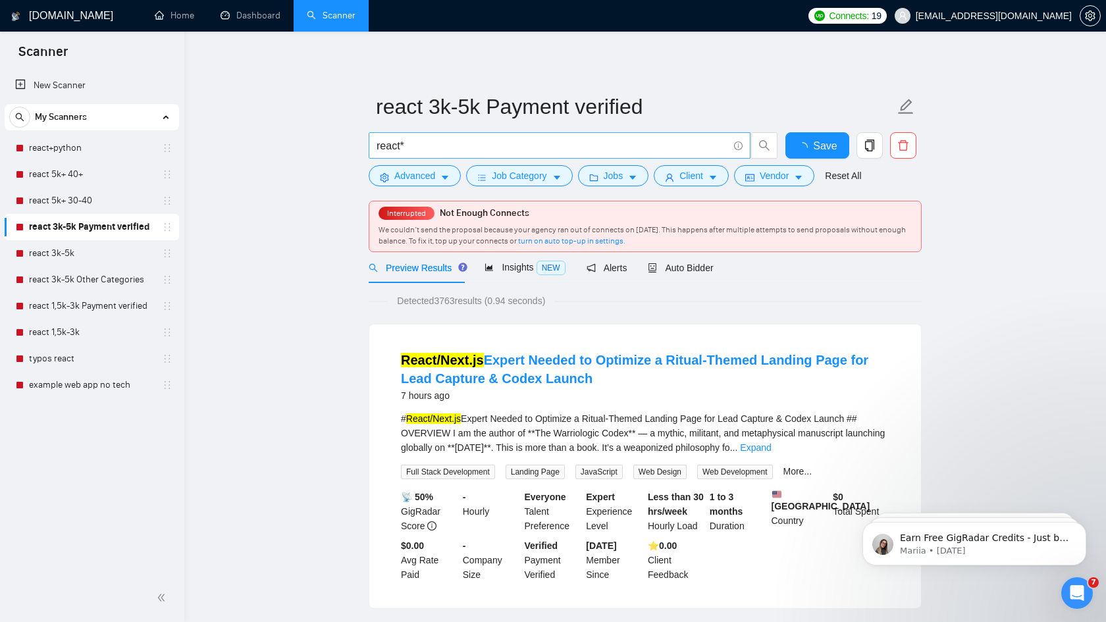
click at [442, 147] on input "react*" at bounding box center [553, 146] width 352 height 16
paste input "| reactjs | "react.js" | "(react)" | "(react.js)" | "(reactjs)" | "/react" | "r…"
type input "react* | reactjs | "react.js" | "(react)" | "(react.js)" | "(reactjs)" | "/reac…"
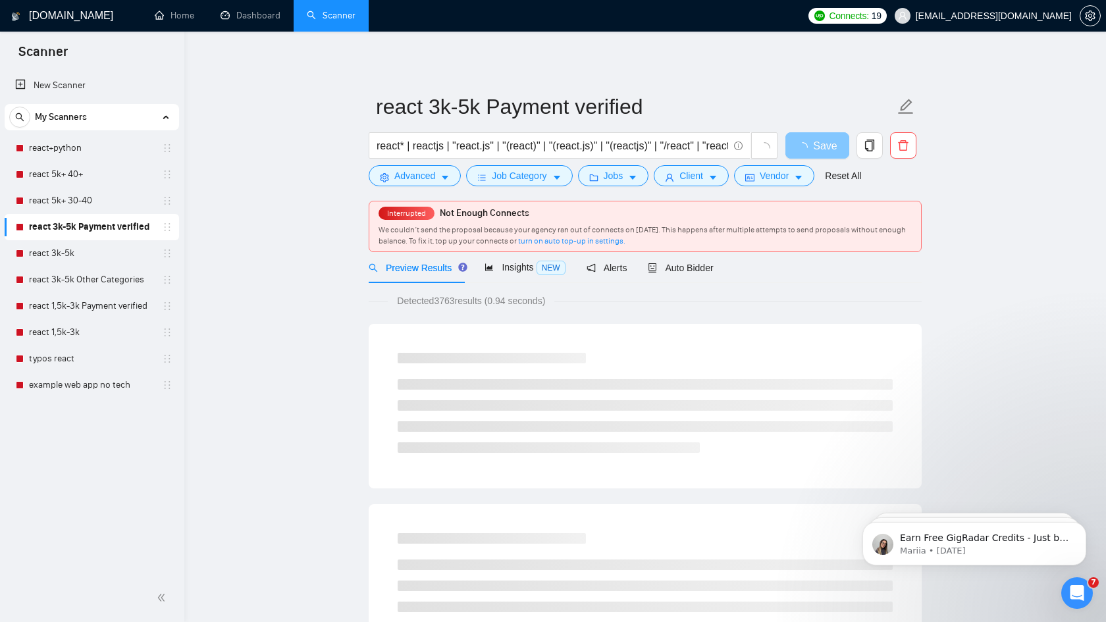
click at [824, 152] on span "Save" at bounding box center [825, 146] width 24 height 16
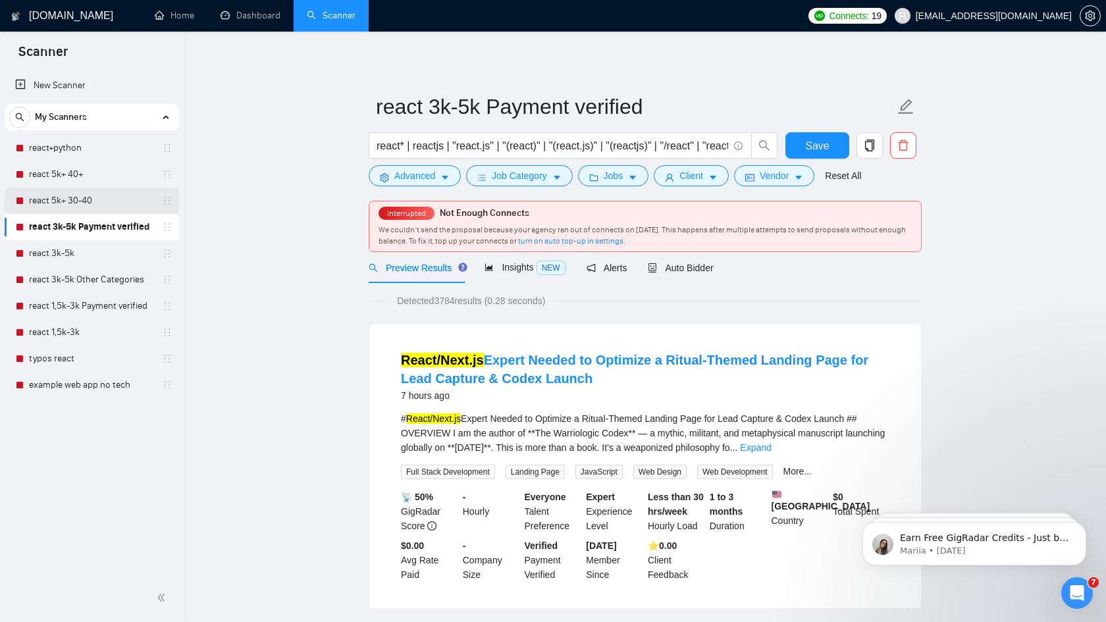
click at [79, 203] on link "react 5k+ 30-40" at bounding box center [91, 201] width 125 height 26
click at [823, 149] on span "Save" at bounding box center [817, 146] width 24 height 16
click at [90, 172] on link "react 5k+ 40+" at bounding box center [91, 174] width 125 height 26
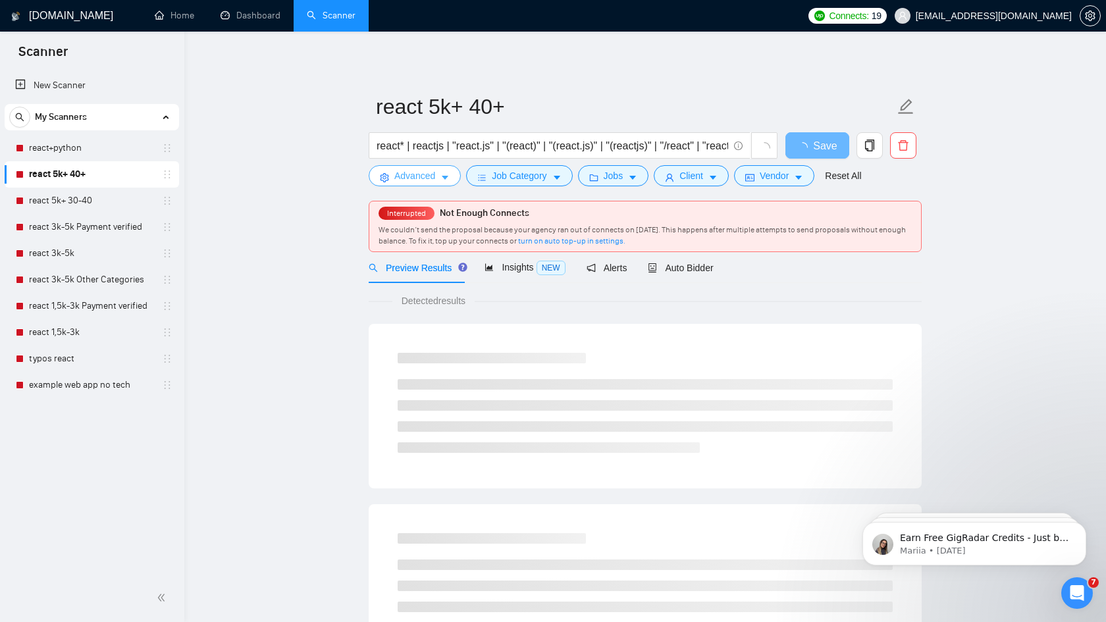
click at [424, 176] on span "Advanced" at bounding box center [414, 176] width 41 height 14
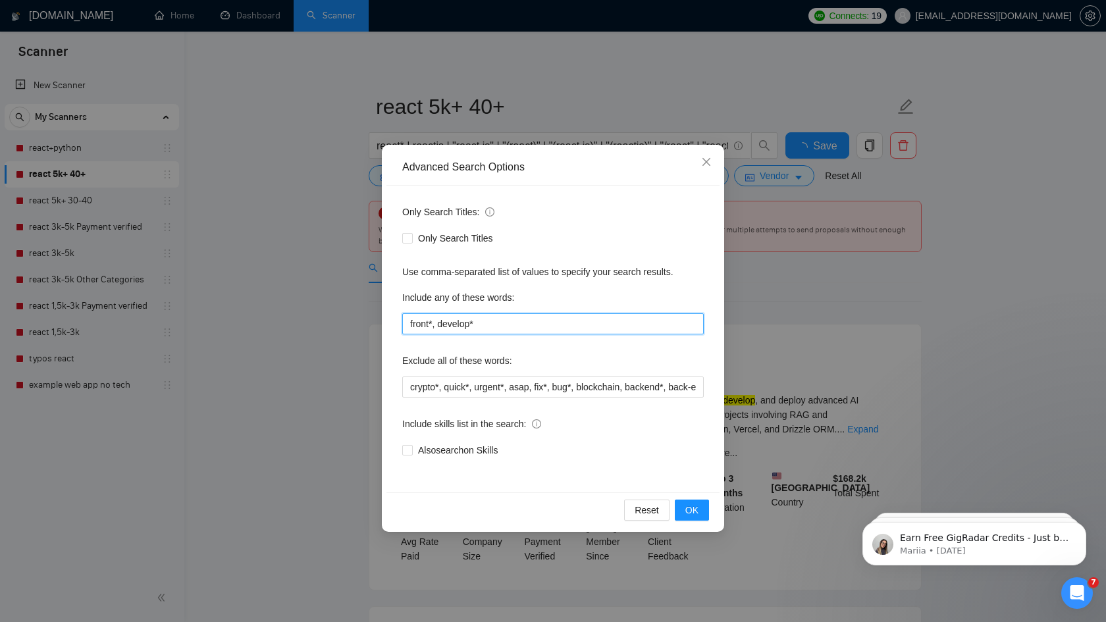
click at [501, 324] on input "front*, develop*" at bounding box center [552, 323] width 301 height 21
click at [706, 161] on icon "close" at bounding box center [706, 162] width 11 height 11
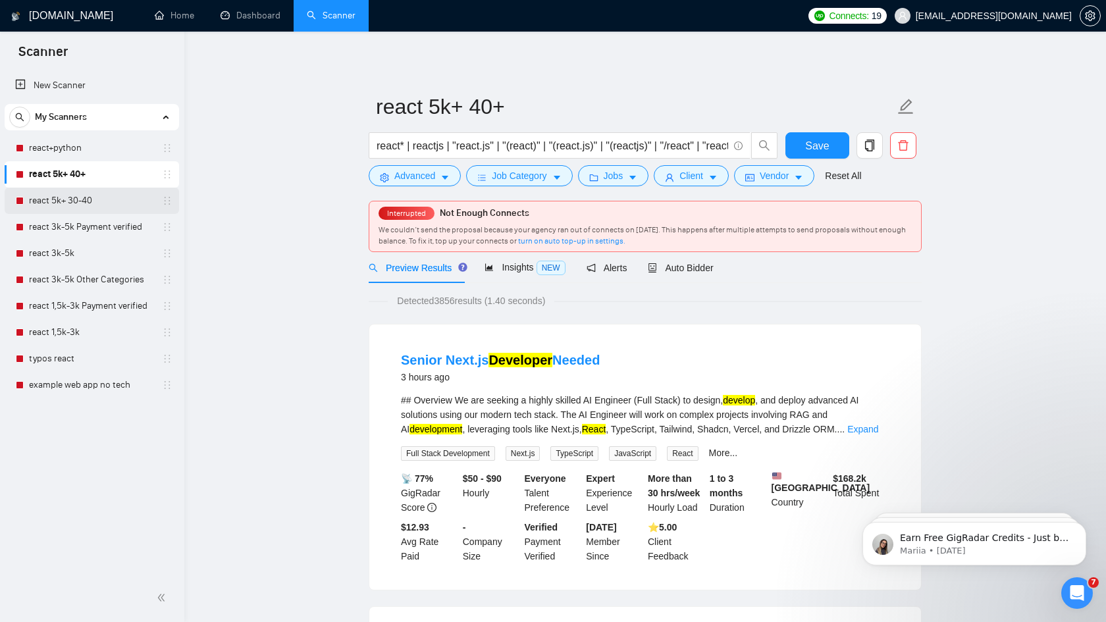
click at [96, 198] on link "react 5k+ 30-40" at bounding box center [91, 201] width 125 height 26
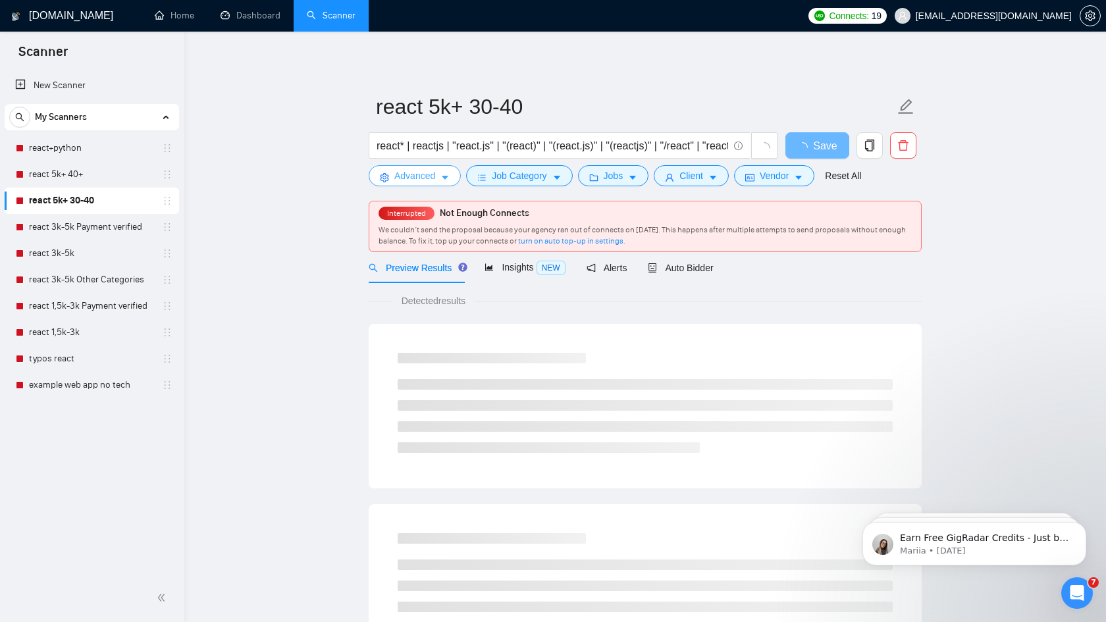
click at [435, 179] on span "Advanced" at bounding box center [414, 176] width 41 height 14
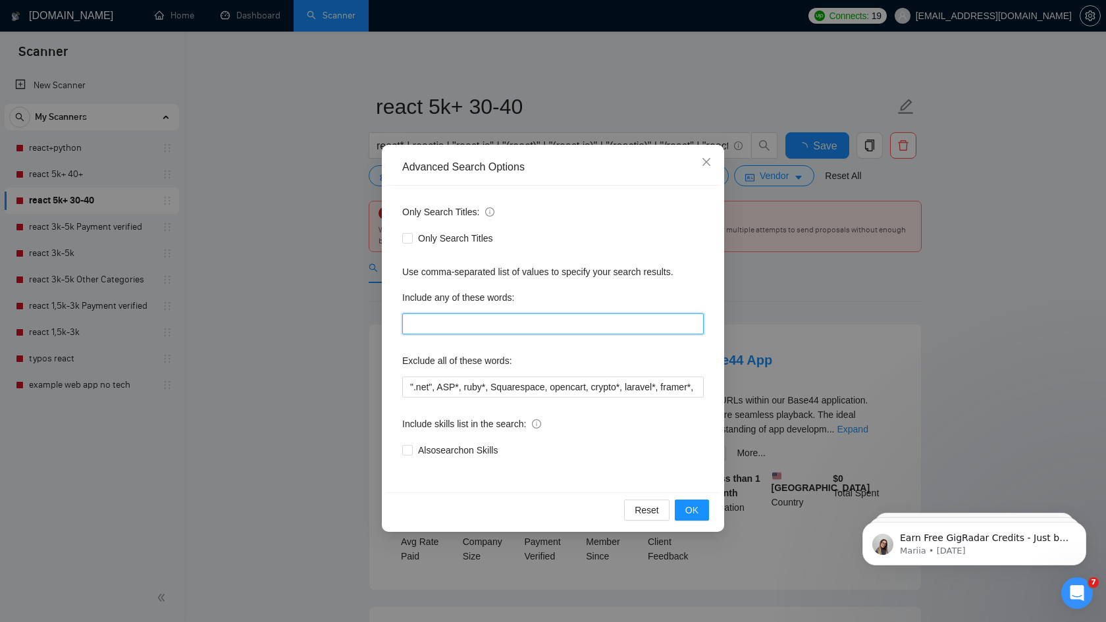
click at [452, 324] on input "text" at bounding box center [552, 323] width 301 height 21
paste input "front*, develop*"
type input "front*, develop*"
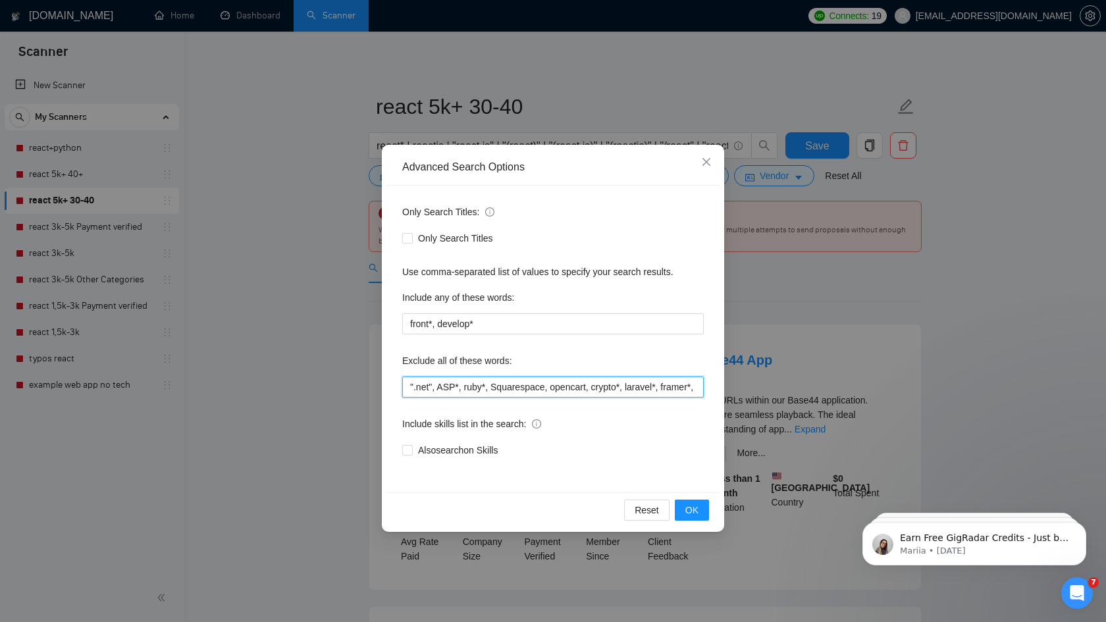
click at [667, 388] on input "".net", ASP*, ruby*, Squarespace, opencart, crypto*, laravel*, framer*, python*…" at bounding box center [552, 387] width 301 height 21
click at [691, 512] on span "OK" at bounding box center [691, 510] width 13 height 14
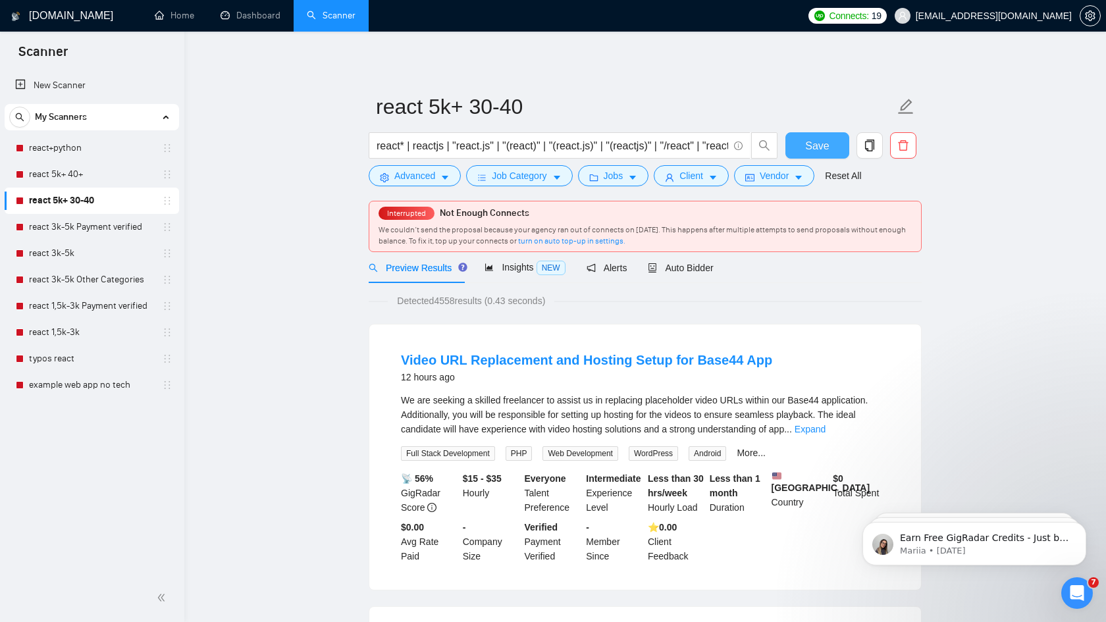
click at [817, 145] on span "Save" at bounding box center [817, 146] width 24 height 16
click at [93, 174] on link "react 5k+ 40+" at bounding box center [91, 174] width 125 height 26
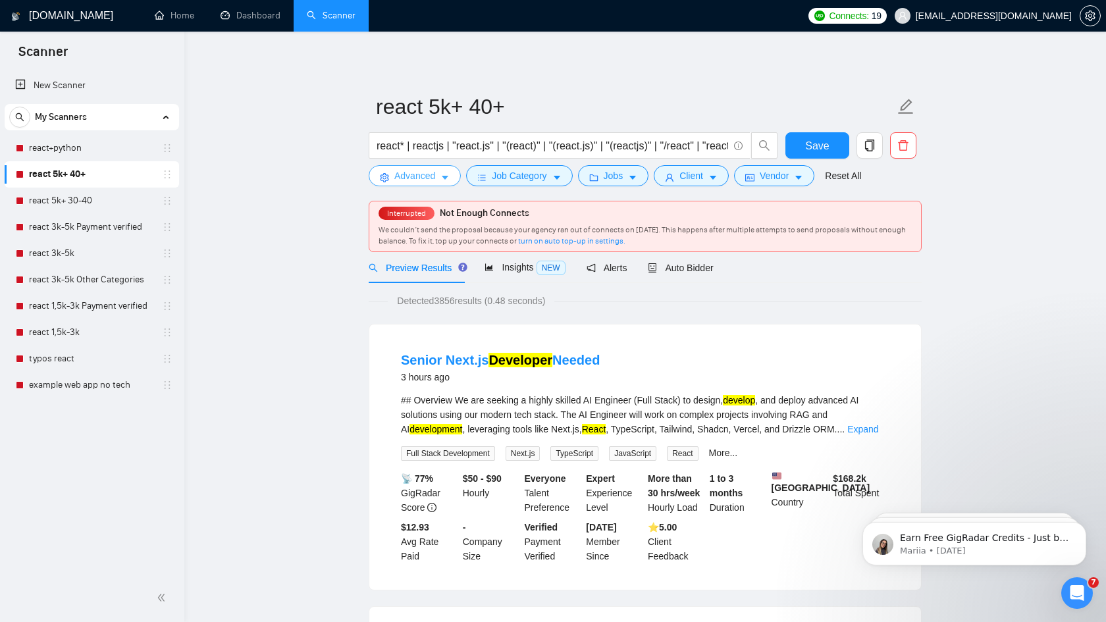
click at [423, 169] on span "Advanced" at bounding box center [414, 176] width 41 height 14
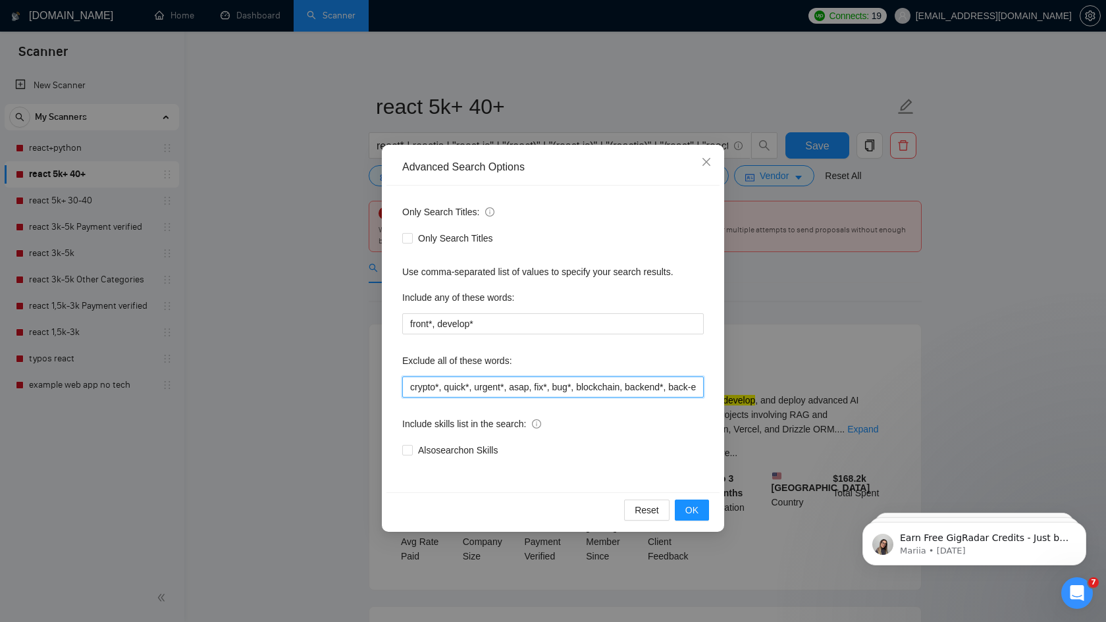
click at [529, 387] on input "crypto*, quick*, urgent*, asap, fix*, bug*, blockchain, backend*, back-end, "lo…" at bounding box center [552, 387] width 301 height 21
paste input "".net", ASP*, ruby*, Squarespace, opencart, crypto*, laravel*, framer*, python*…"
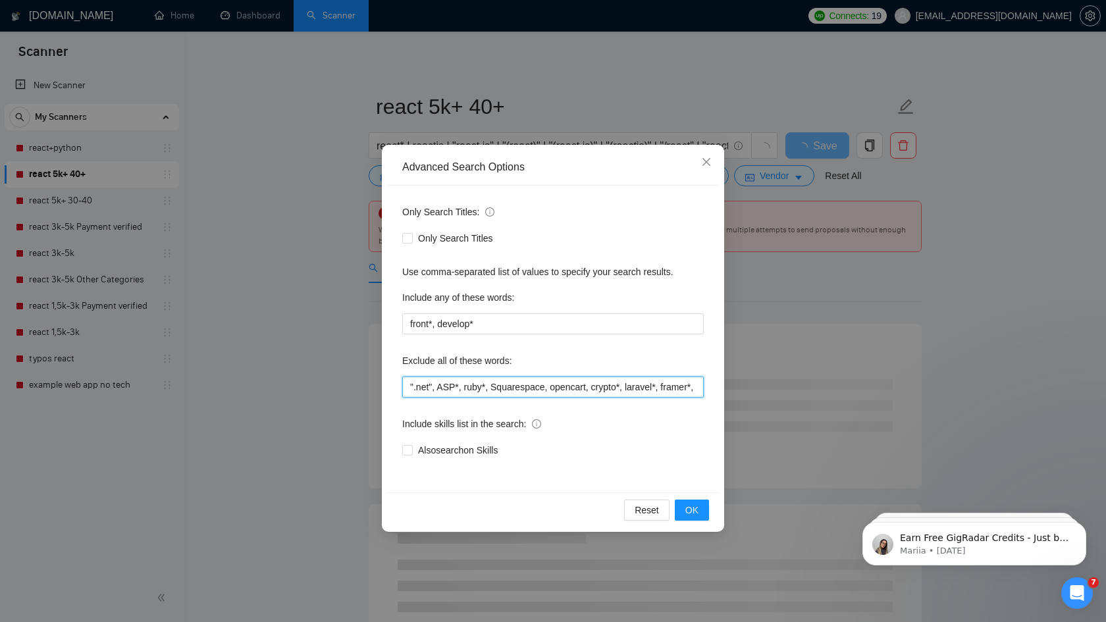
click at [631, 382] on input "".net", ASP*, ruby*, Squarespace, opencart, crypto*, laravel*, framer*, python*…" at bounding box center [552, 387] width 301 height 21
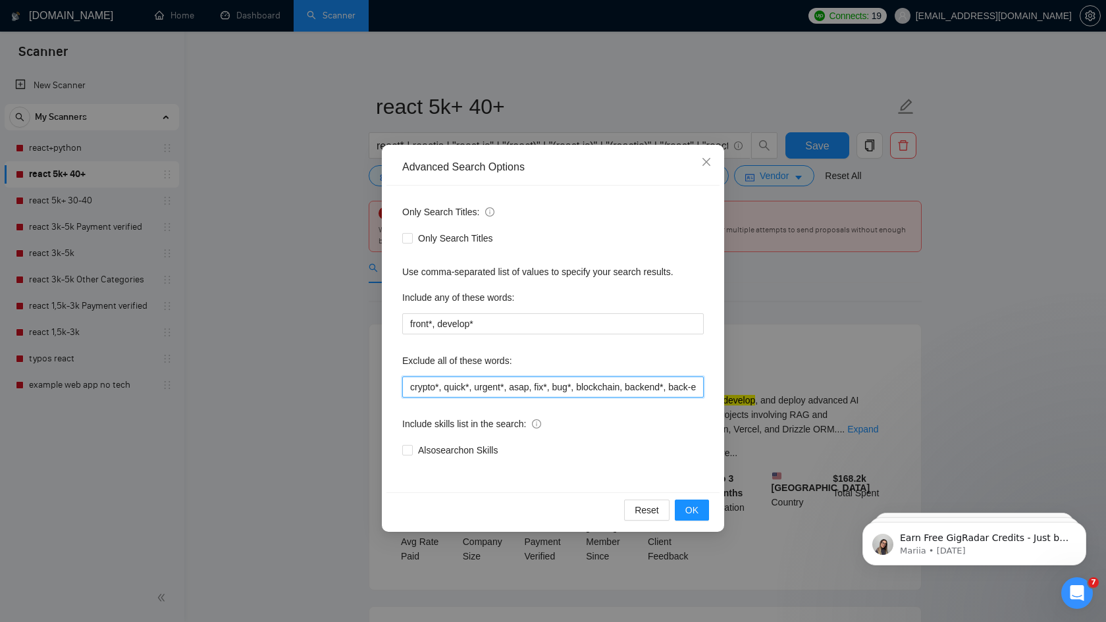
paste input "".net", ASP*, ruby*, Squarespace, opencart, crypto*, laravel*, framer*, python*…"
click at [629, 384] on input "".net", ASP*, ruby*, Squarespace, opencart, crypto*, laravel*, framer*, python*…" at bounding box center [552, 387] width 301 height 21
type input "".net", ASP*, ruby*, Squarespace, opencart, crypto*, laravel*, framer*, python*…"
click at [710, 161] on icon "close" at bounding box center [706, 162] width 11 height 11
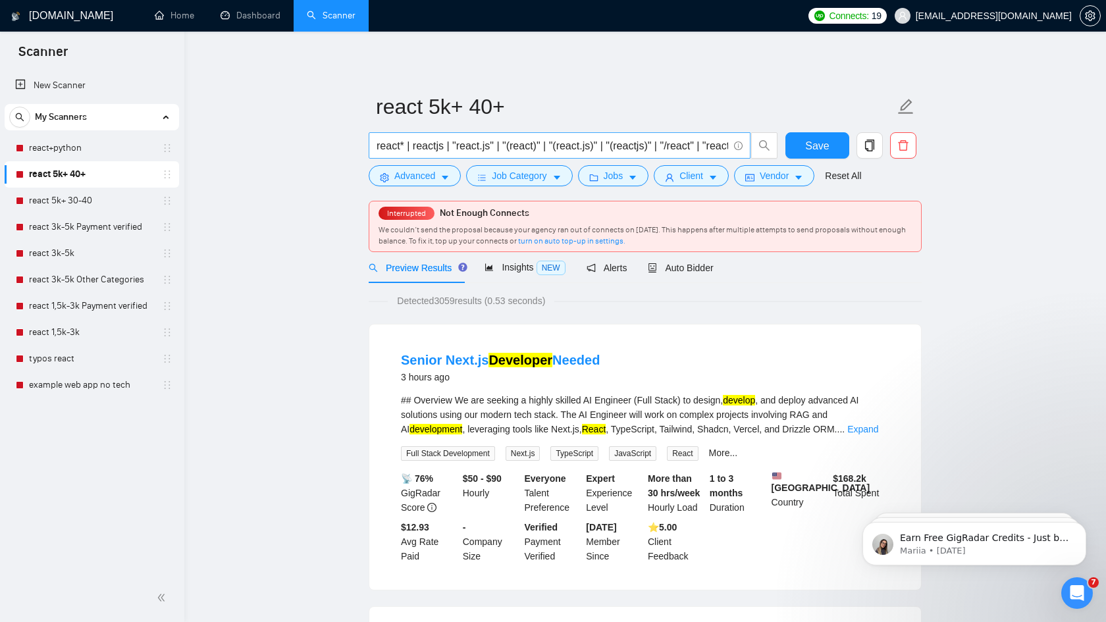
click at [538, 142] on input "react* | reactjs | "react.js" | "(react)" | "(react.js)" | "(reactjs)" | "/reac…" at bounding box center [553, 146] width 352 height 16
click at [90, 204] on link "react 5k+ 30-40" at bounding box center [91, 201] width 125 height 26
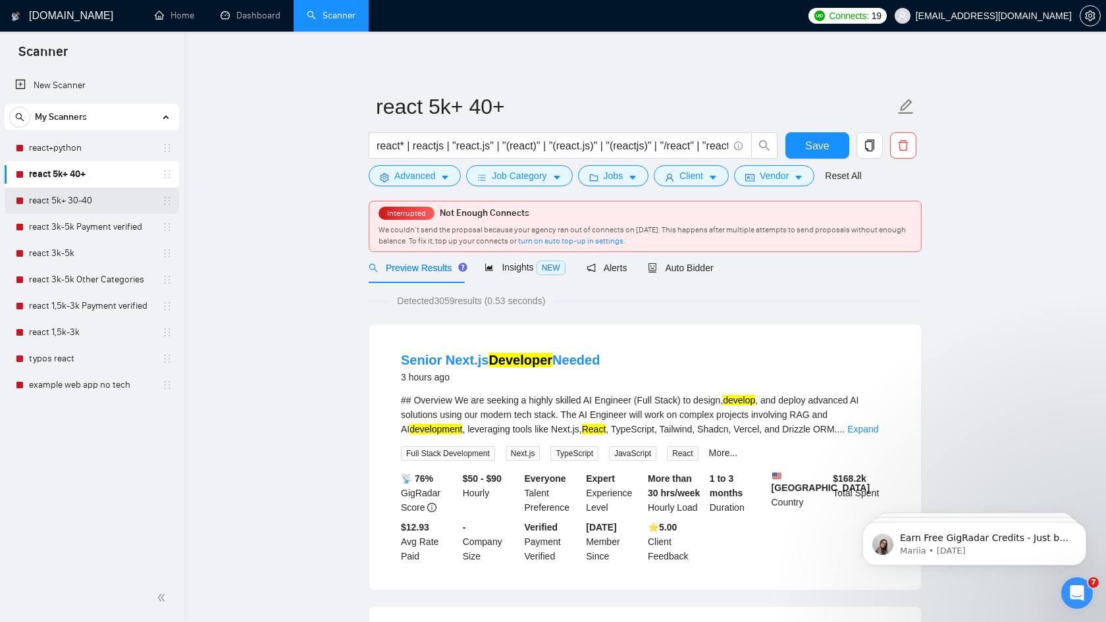
click at [95, 198] on link "react 5k+ 30-40" at bounding box center [91, 201] width 125 height 26
click at [81, 203] on link "react 5k+ 30-40" at bounding box center [91, 201] width 125 height 26
